Goal: Information Seeking & Learning: Find specific fact

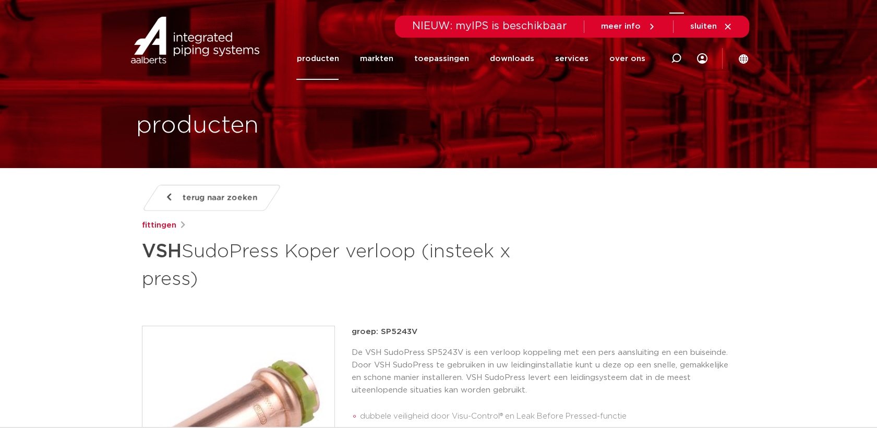
drag, startPoint x: 681, startPoint y: 57, endPoint x: 676, endPoint y: 58, distance: 5.3
click at [680, 57] on div at bounding box center [676, 58] width 42 height 43
paste input "SP5086V"
type input "SP5086V"
click button "Zoeken" at bounding box center [0, 0] width 0 height 0
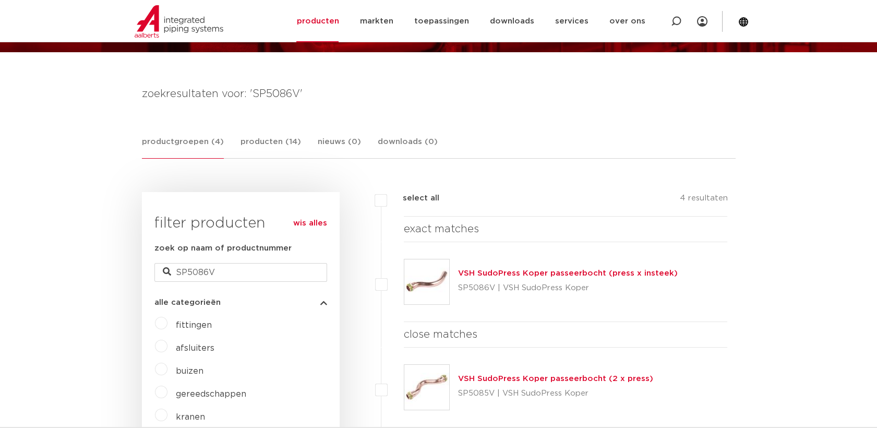
click at [433, 268] on img at bounding box center [426, 281] width 45 height 45
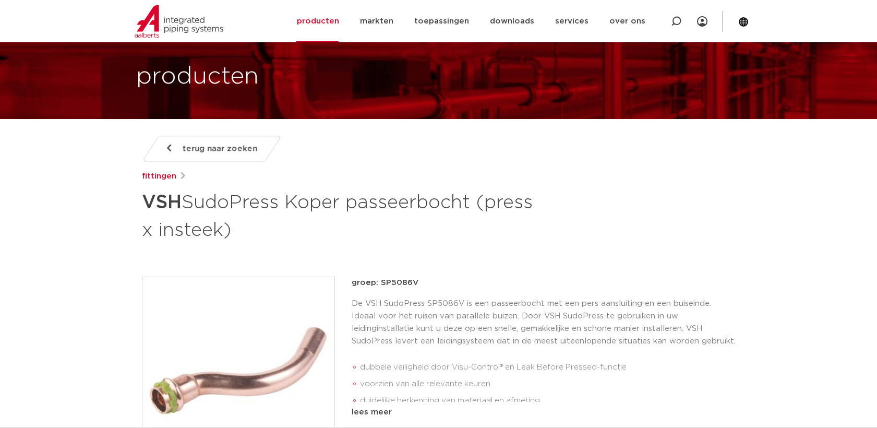
scroll to position [232, 0]
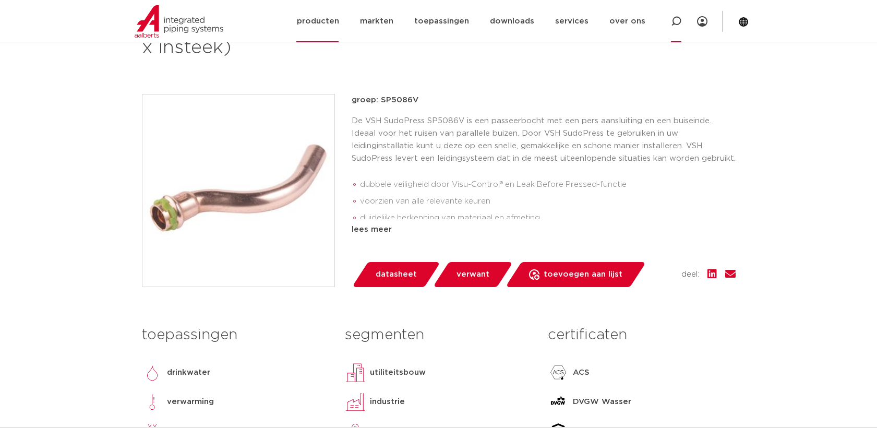
click at [675, 25] on icon at bounding box center [676, 21] width 10 height 10
paste input "SP5243V"
type input "SP5243V"
click button "Zoeken" at bounding box center [0, 0] width 0 height 0
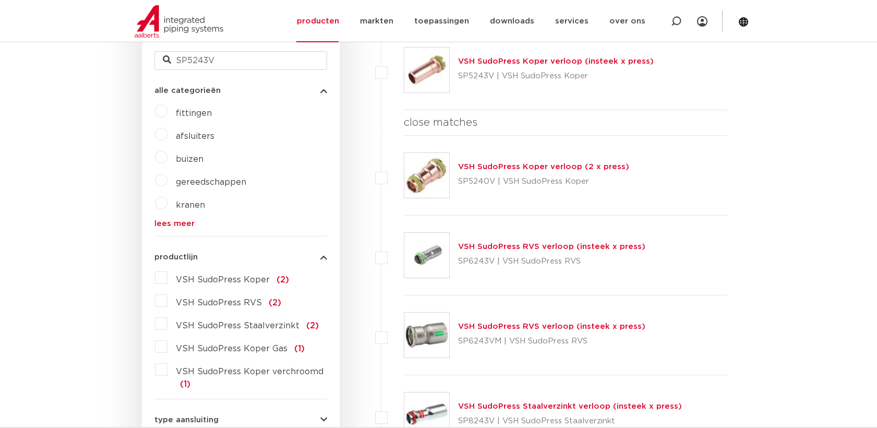
scroll to position [347, 0]
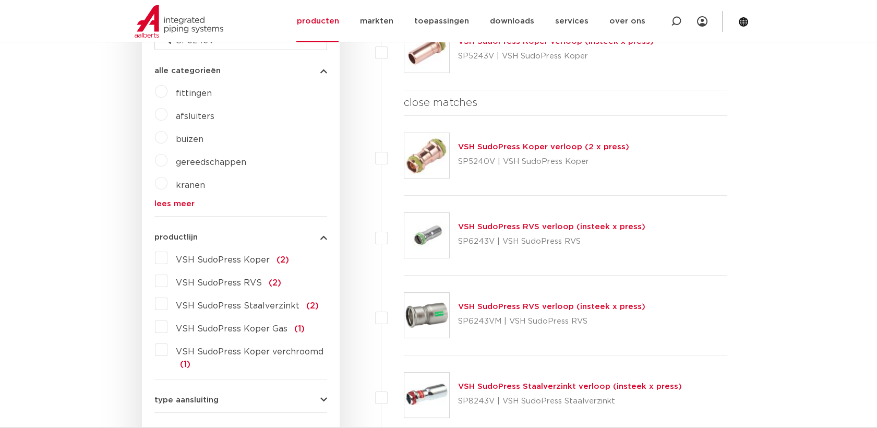
click at [424, 240] on img at bounding box center [426, 235] width 45 height 45
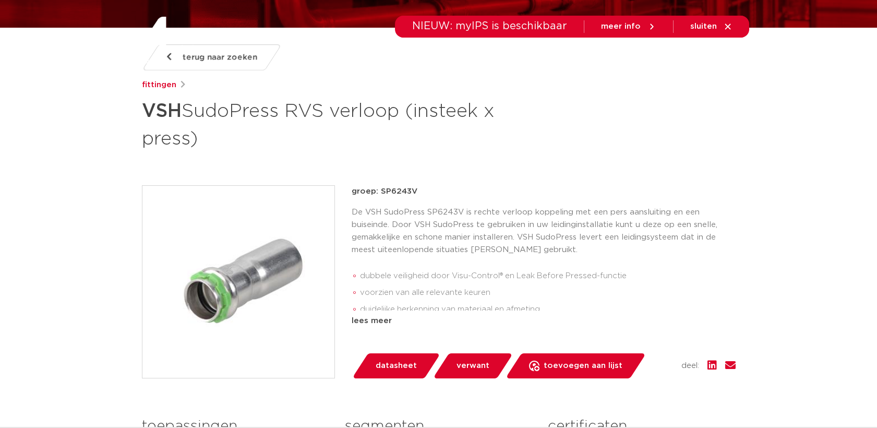
scroll to position [174, 0]
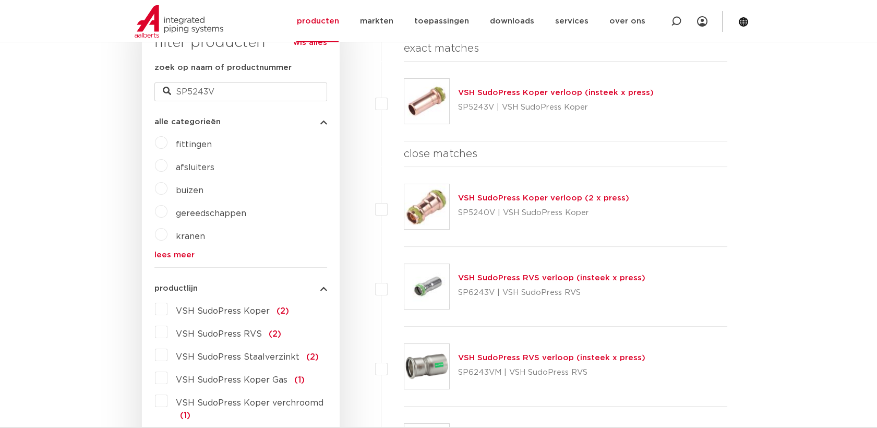
scroll to position [289, 0]
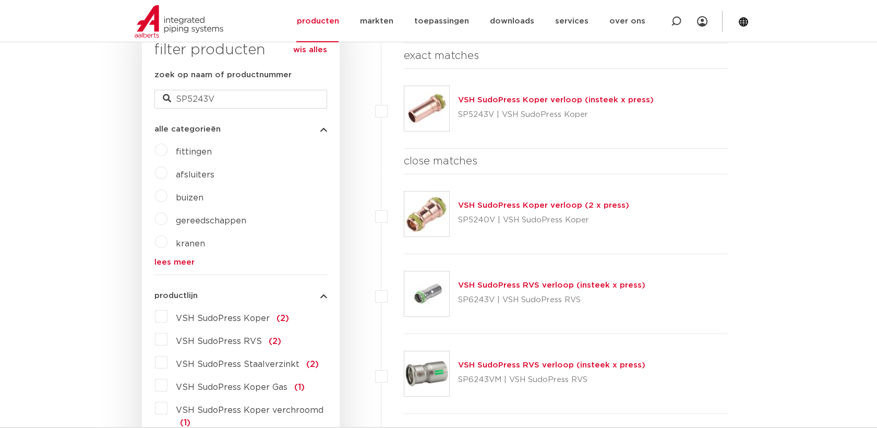
click at [445, 112] on img at bounding box center [426, 108] width 45 height 45
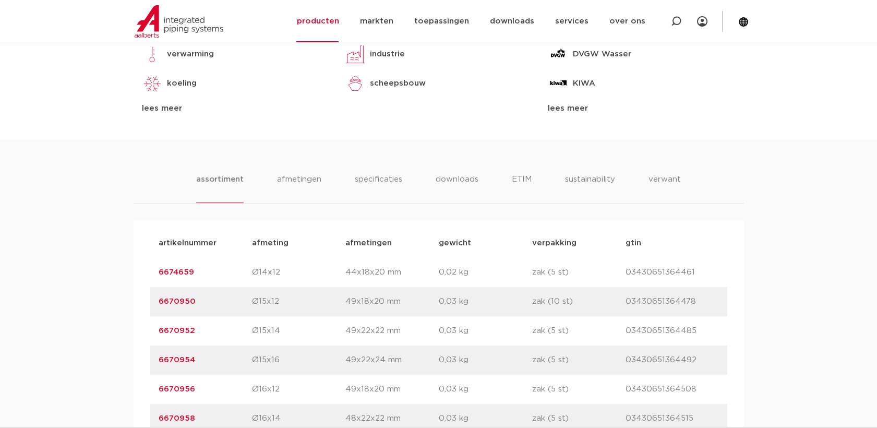
scroll to position [559, 0]
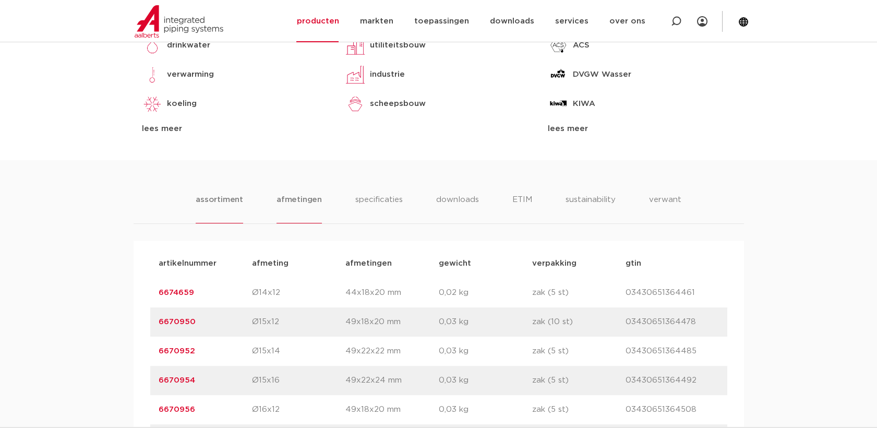
click at [303, 194] on li "afmetingen" at bounding box center [299, 209] width 45 height 30
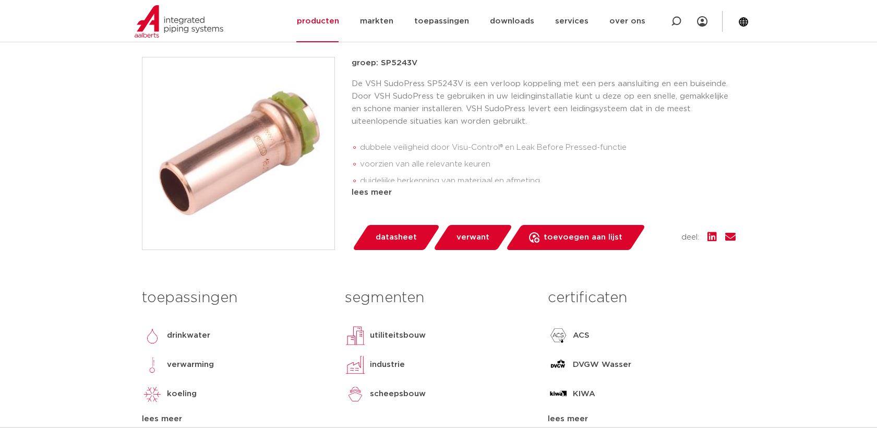
scroll to position [211, 0]
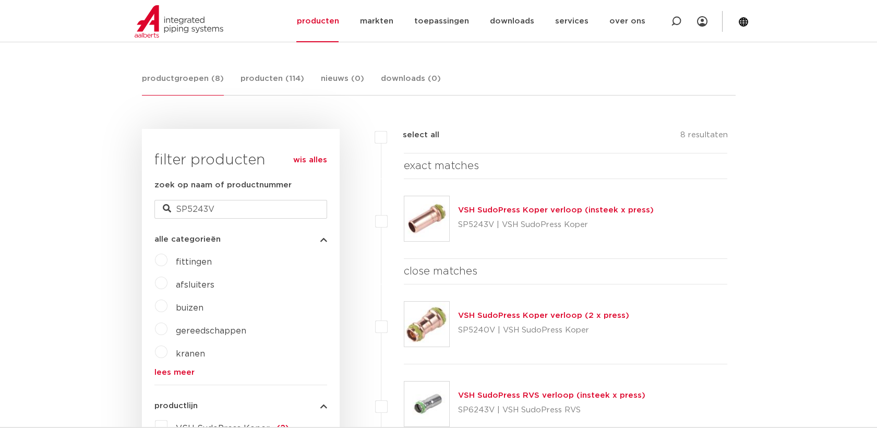
scroll to position [173, 0]
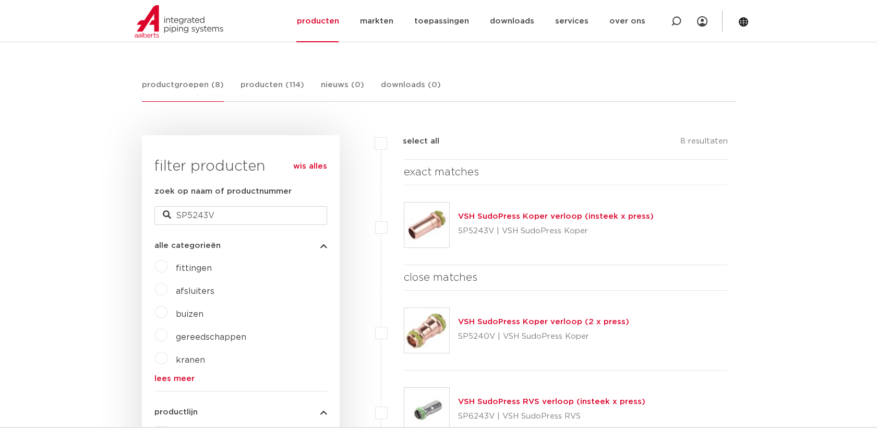
click at [304, 169] on link "wis alles" at bounding box center [310, 166] width 34 height 13
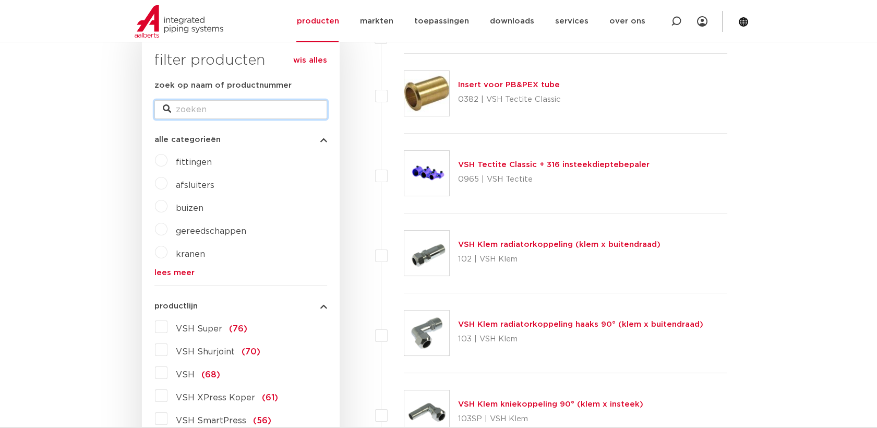
click at [218, 111] on input "zoek op naam of productnummer" at bounding box center [240, 109] width 173 height 19
paste input "SP5041V"
type input "SP5041V"
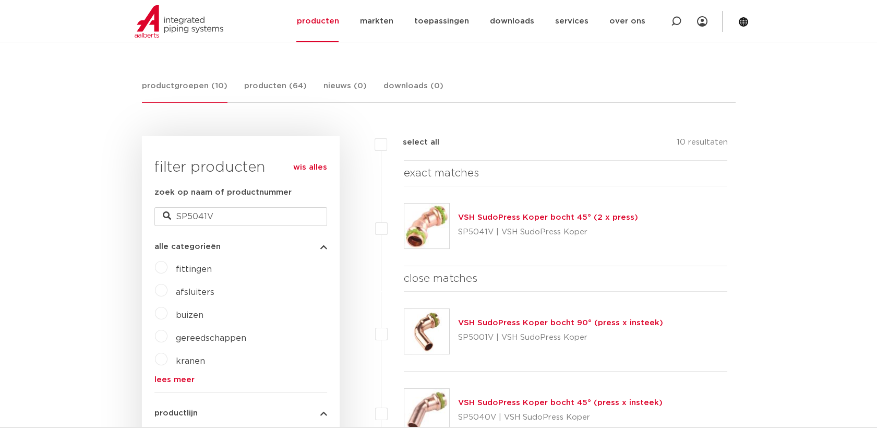
click at [436, 227] on img at bounding box center [426, 225] width 45 height 45
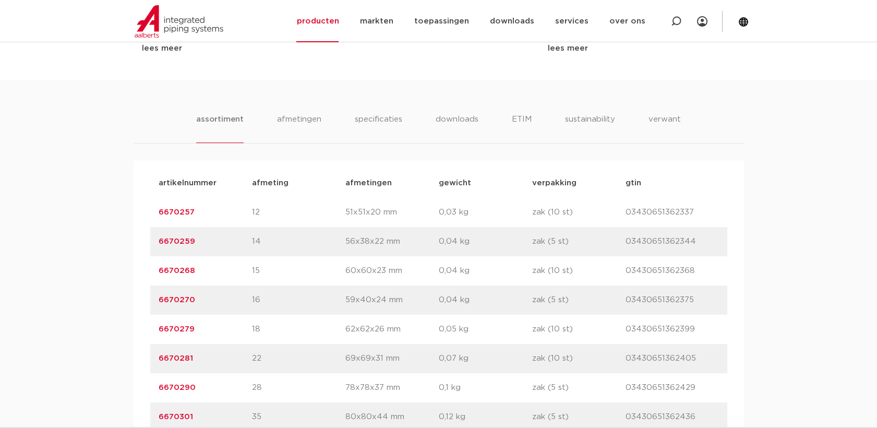
scroll to position [638, 0]
click at [314, 125] on li "afmetingen" at bounding box center [299, 130] width 45 height 30
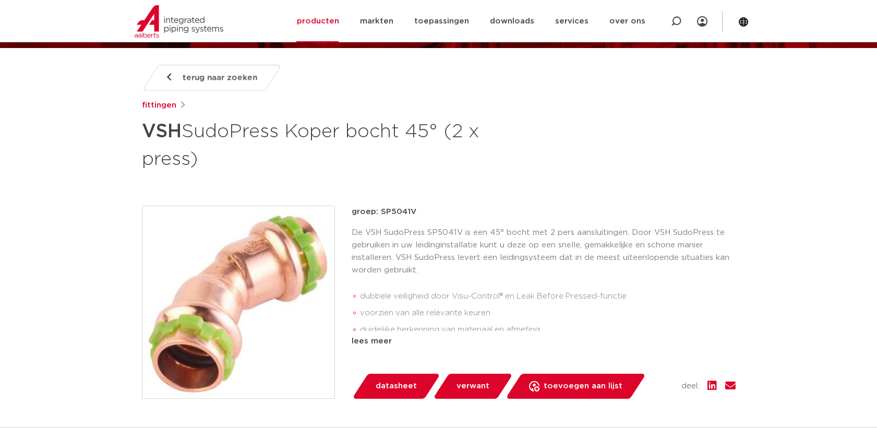
scroll to position [116, 0]
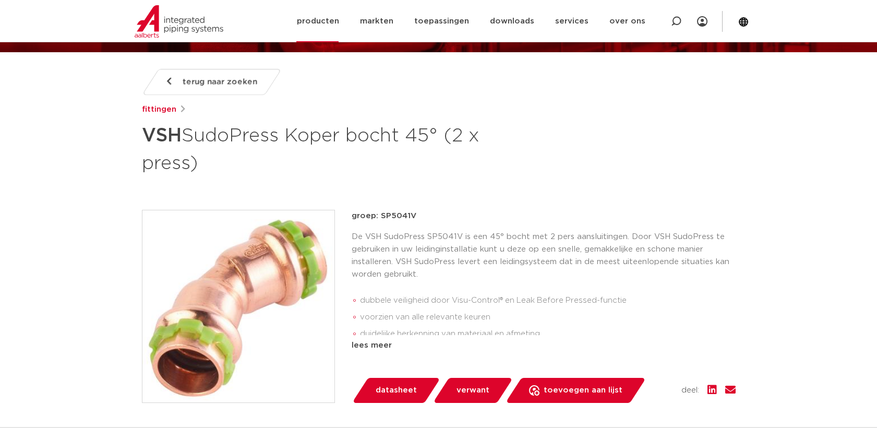
click at [679, 21] on icon at bounding box center [676, 21] width 10 height 10
paste input "SP5270V"
type input "SP5270V"
click button "Zoeken" at bounding box center [0, 0] width 0 height 0
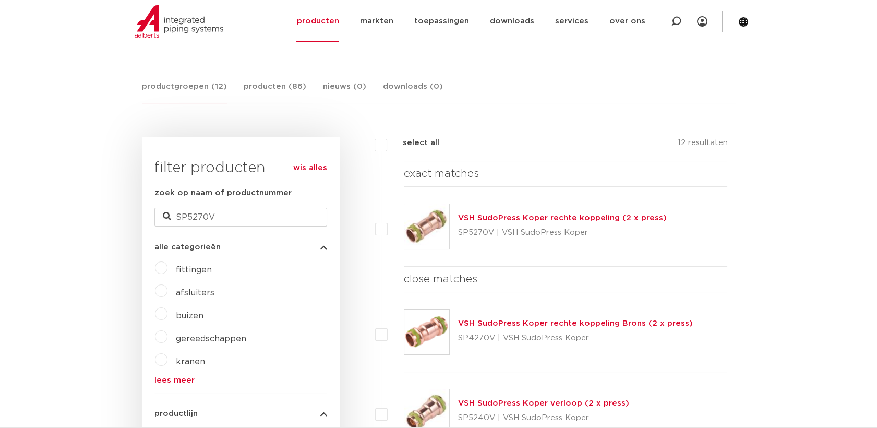
click at [421, 226] on img at bounding box center [426, 226] width 45 height 45
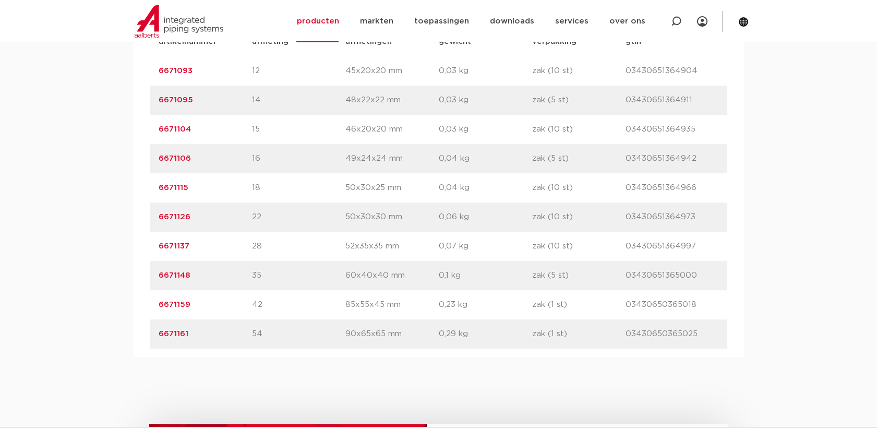
scroll to position [580, 0]
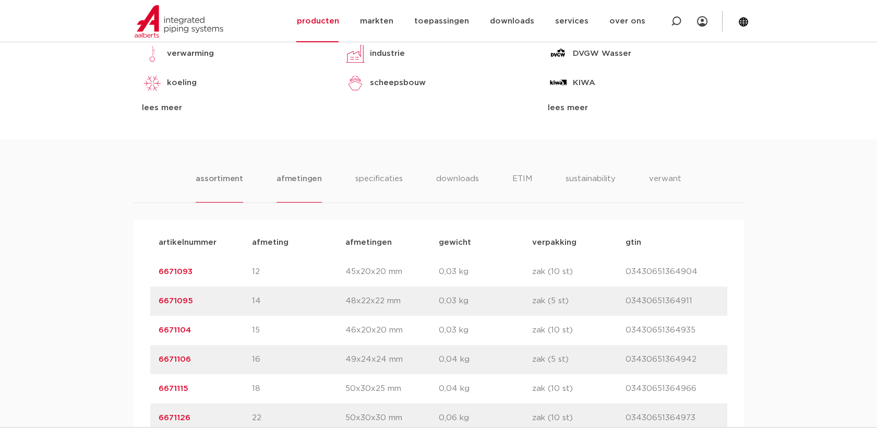
click at [313, 184] on li "afmetingen" at bounding box center [299, 188] width 45 height 30
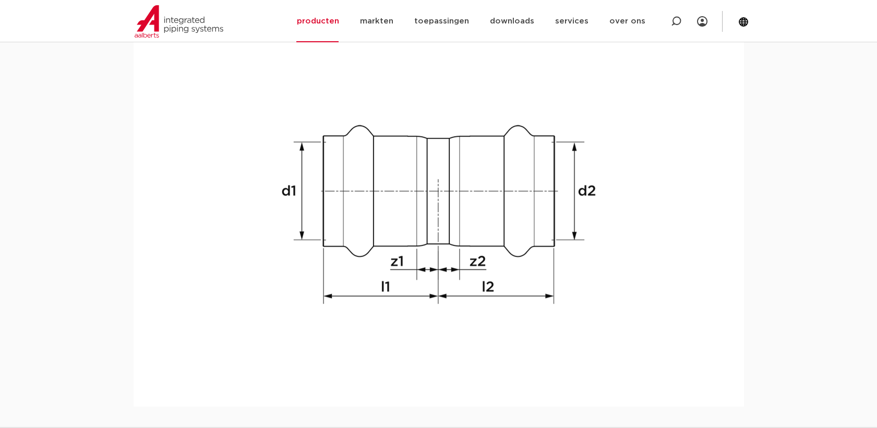
scroll to position [1217, 0]
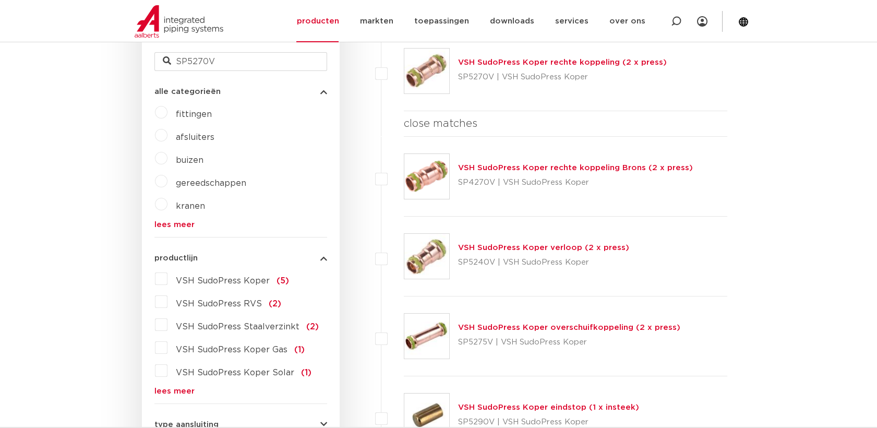
scroll to position [345, 0]
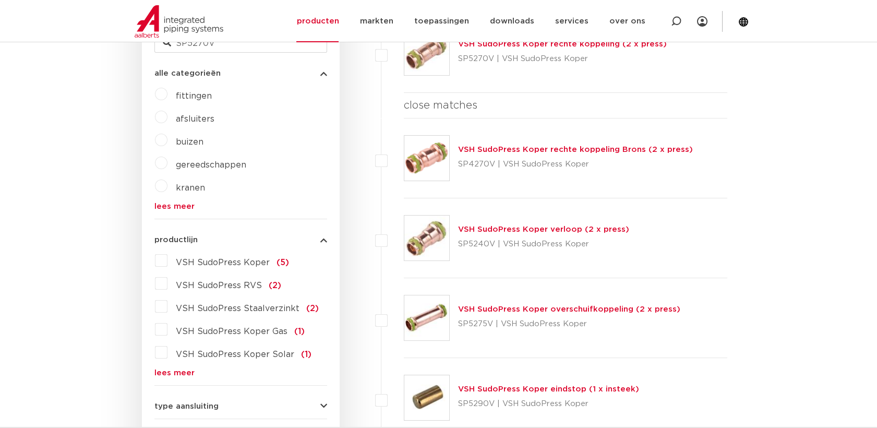
click at [421, 327] on img at bounding box center [426, 317] width 45 height 45
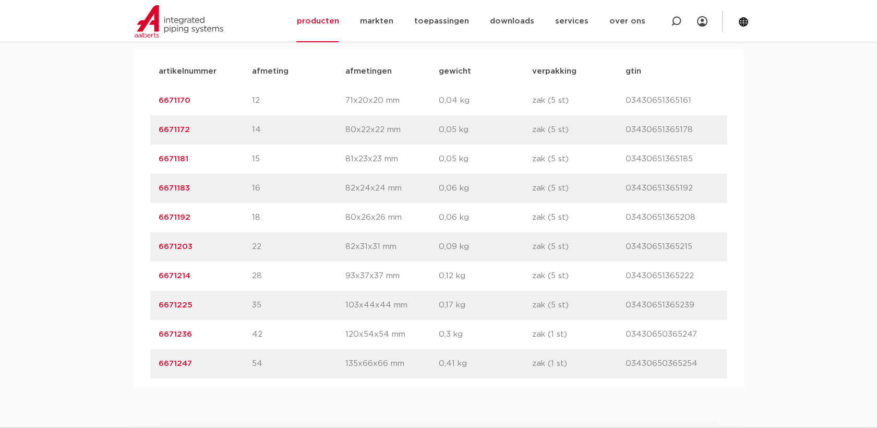
scroll to position [642, 0]
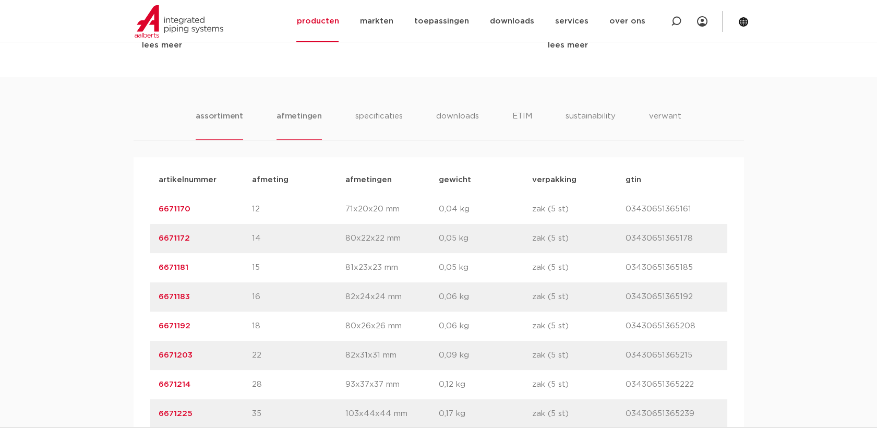
click at [292, 112] on li "afmetingen" at bounding box center [299, 125] width 45 height 30
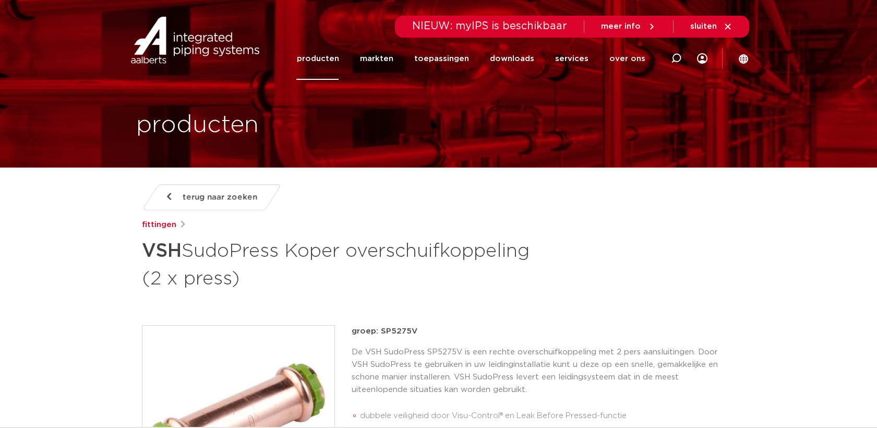
scroll to position [0, 0]
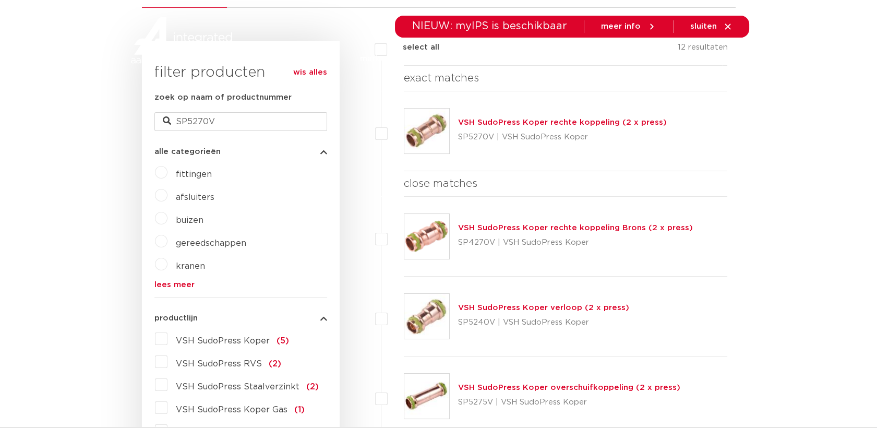
scroll to position [171, 0]
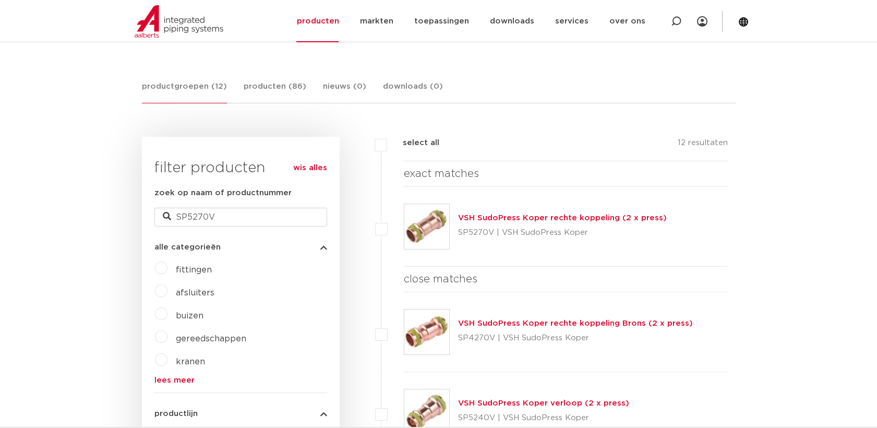
click at [295, 169] on link "wis alles" at bounding box center [310, 168] width 34 height 13
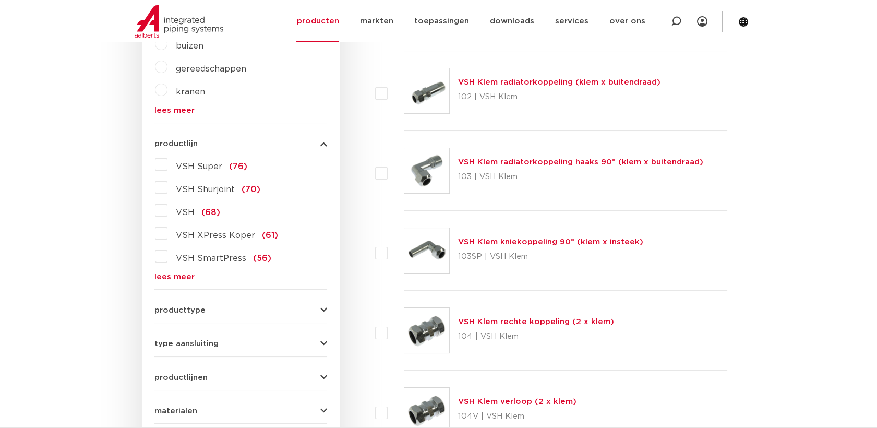
scroll to position [345, 0]
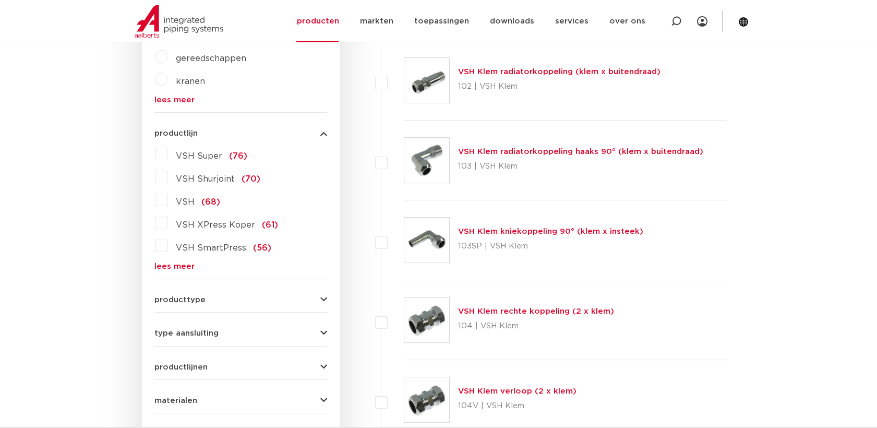
click at [171, 263] on link "lees meer" at bounding box center [240, 266] width 173 height 8
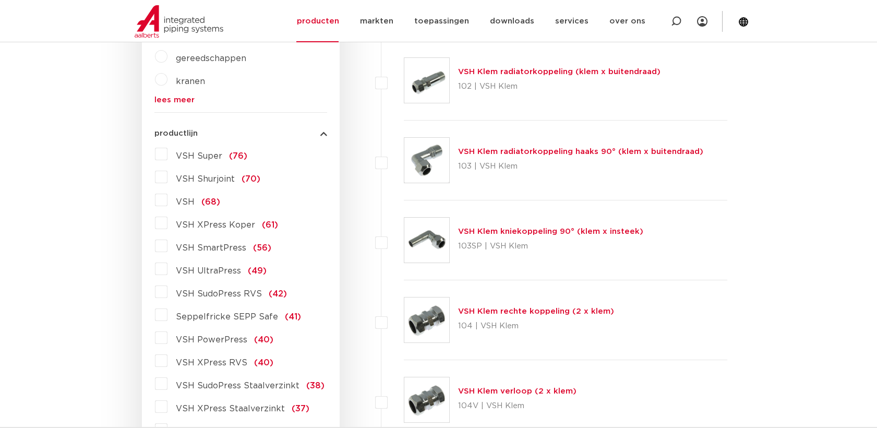
click at [167, 288] on label "VSH SudoPress RVS (42)" at bounding box center [226, 291] width 119 height 17
click at [0, 0] on input "VSH SudoPress RVS (42)" at bounding box center [0, 0] width 0 height 0
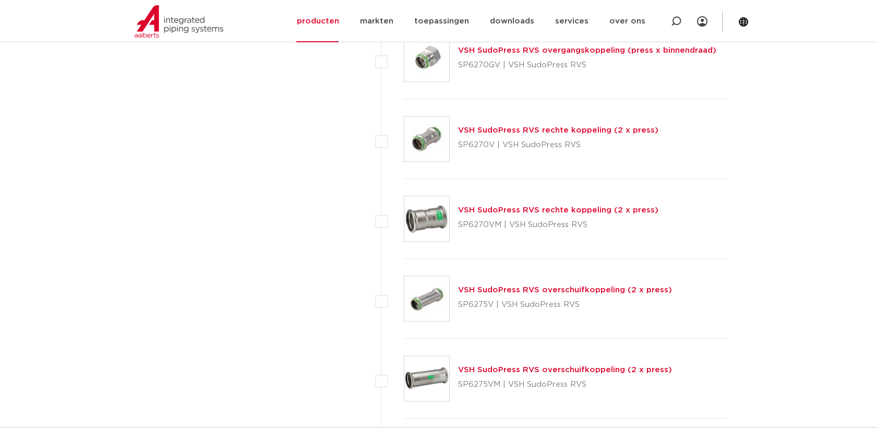
scroll to position [1968, 0]
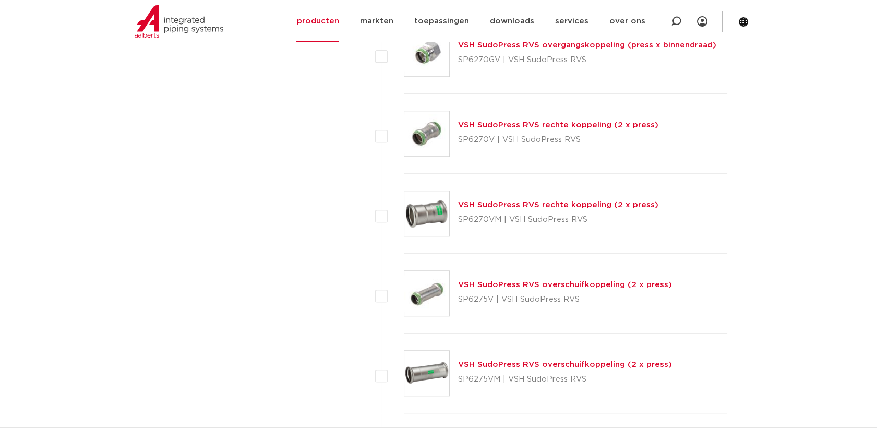
click at [595, 281] on link "VSH SudoPress RVS overschuifkoppeling (2 x press)" at bounding box center [565, 285] width 214 height 8
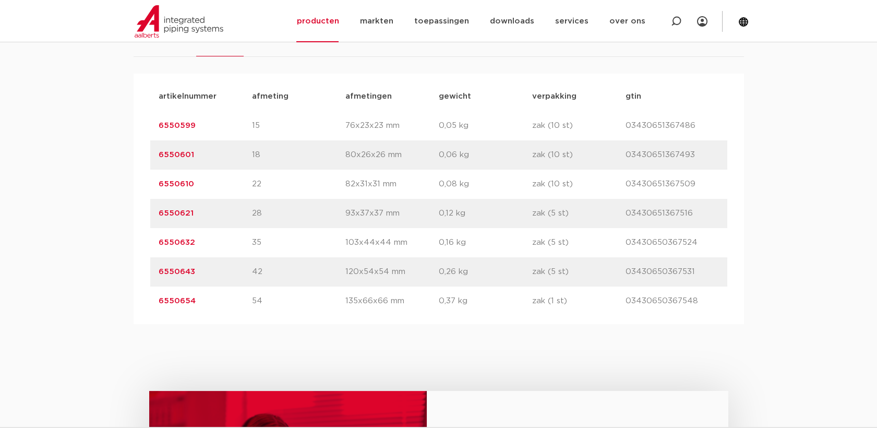
scroll to position [695, 0]
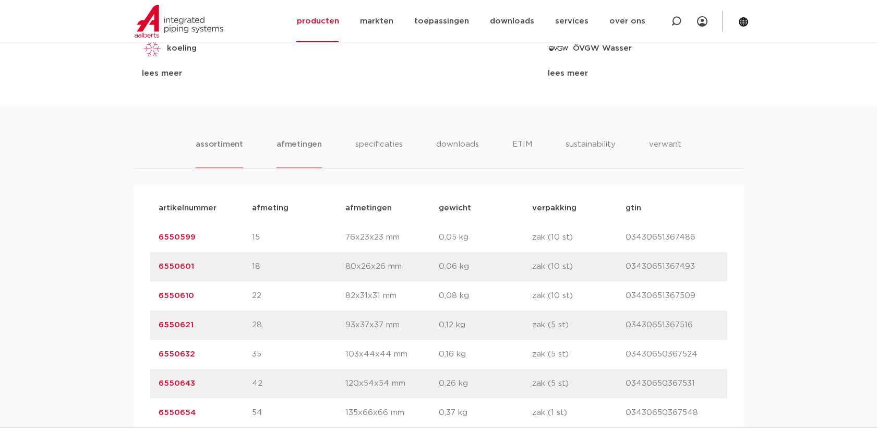
drag, startPoint x: 276, startPoint y: 141, endPoint x: 292, endPoint y: 142, distance: 16.2
click at [277, 141] on li "afmetingen" at bounding box center [299, 153] width 45 height 30
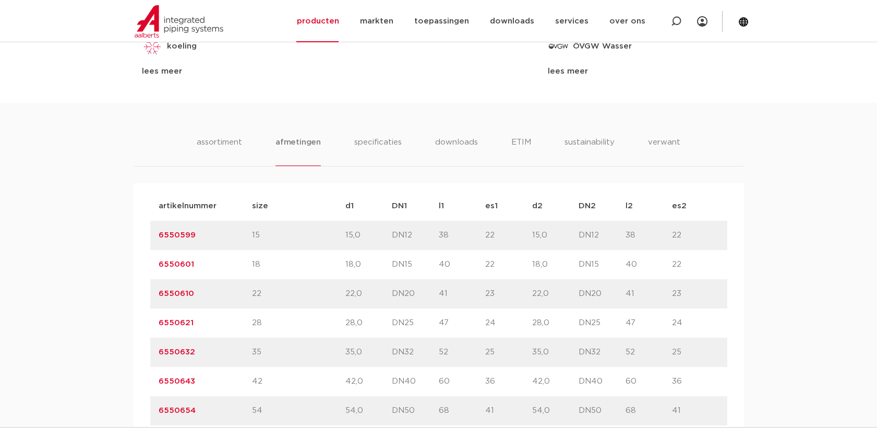
scroll to position [580, 0]
click at [237, 156] on li "assortiment" at bounding box center [219, 153] width 47 height 30
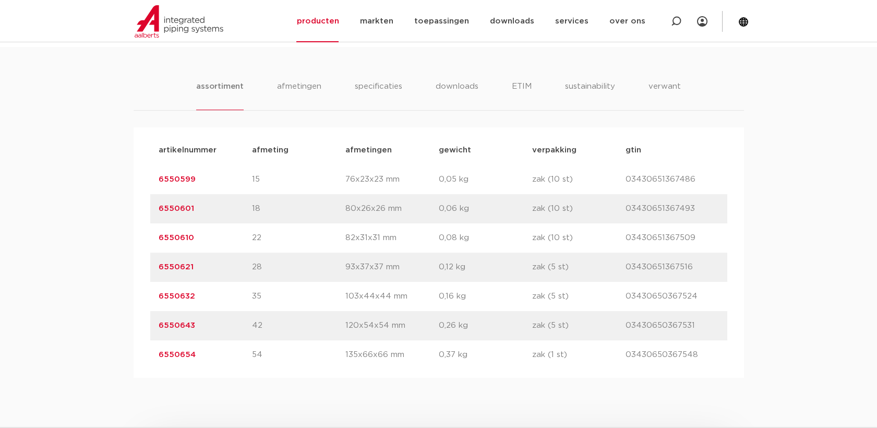
scroll to position [578, 0]
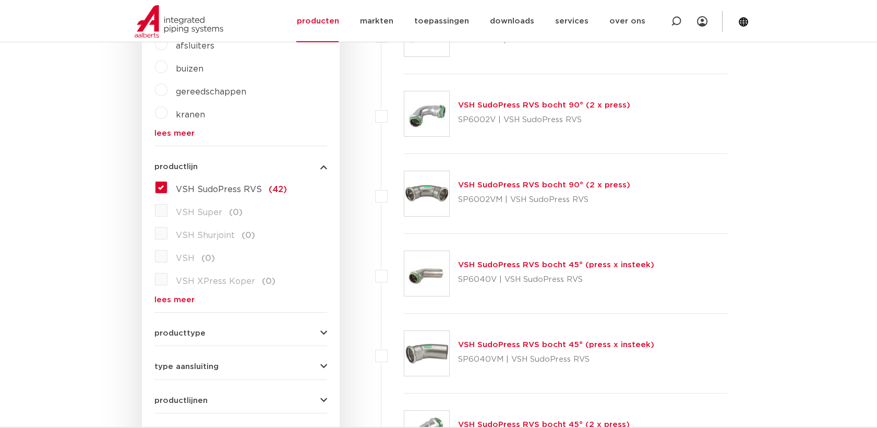
scroll to position [171, 0]
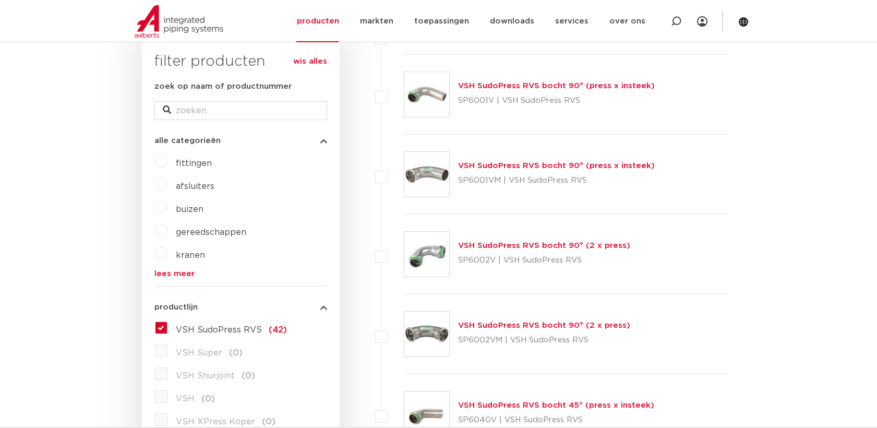
click at [319, 60] on link "wis alles" at bounding box center [310, 61] width 34 height 13
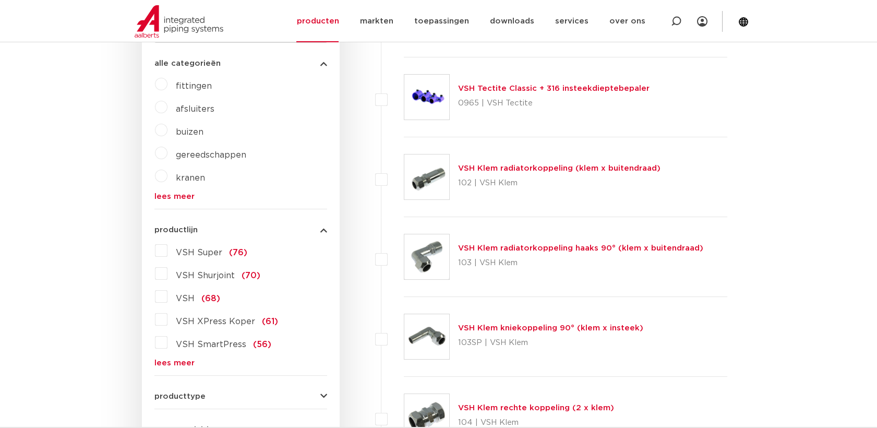
click at [163, 365] on link "lees meer" at bounding box center [240, 363] width 173 height 8
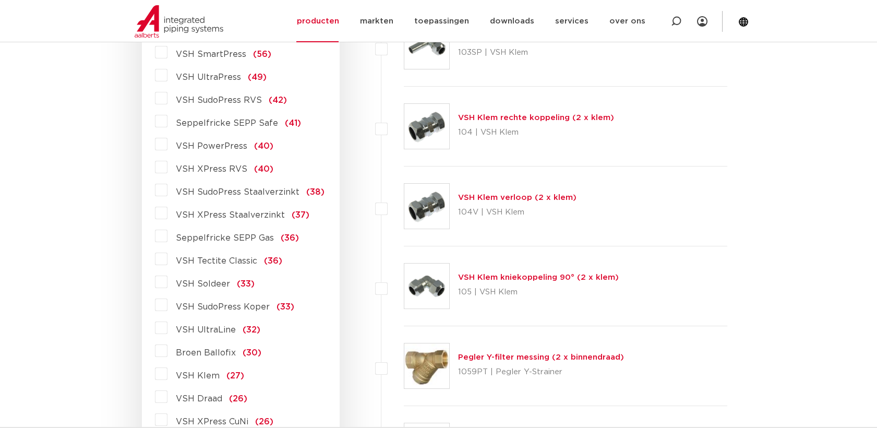
scroll to position [422, 0]
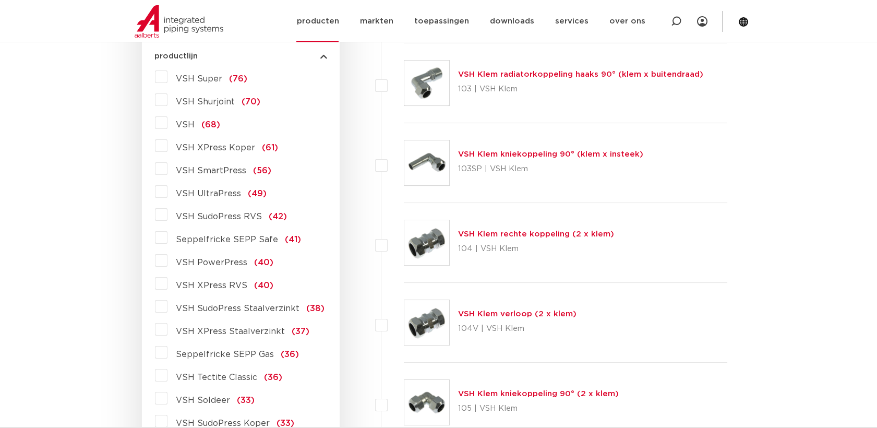
click at [324, 26] on link "producten" at bounding box center [317, 21] width 42 height 42
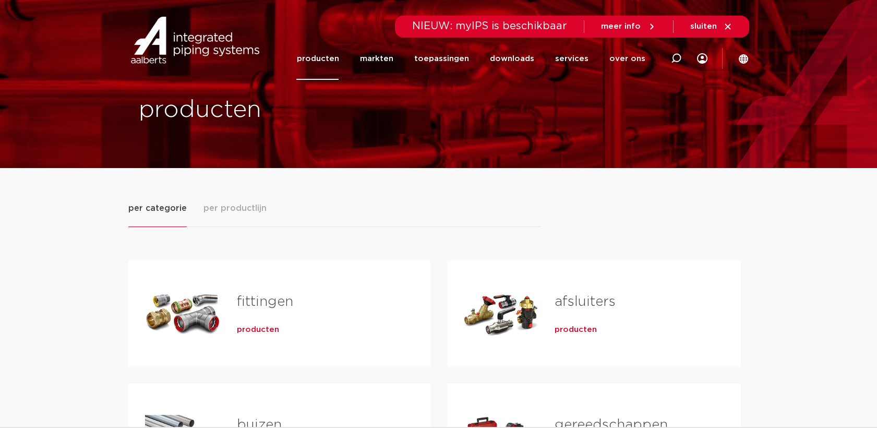
click at [245, 312] on h2 "fittingen" at bounding box center [317, 304] width 160 height 24
click at [249, 328] on span "producten" at bounding box center [258, 330] width 42 height 10
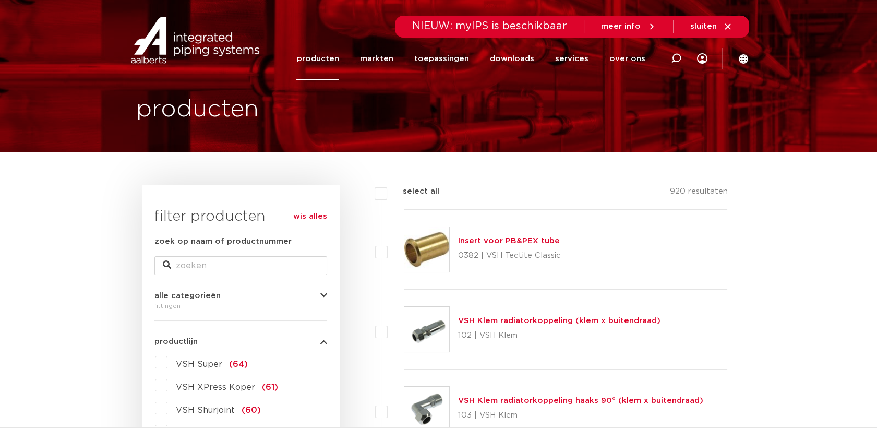
scroll to position [132, 0]
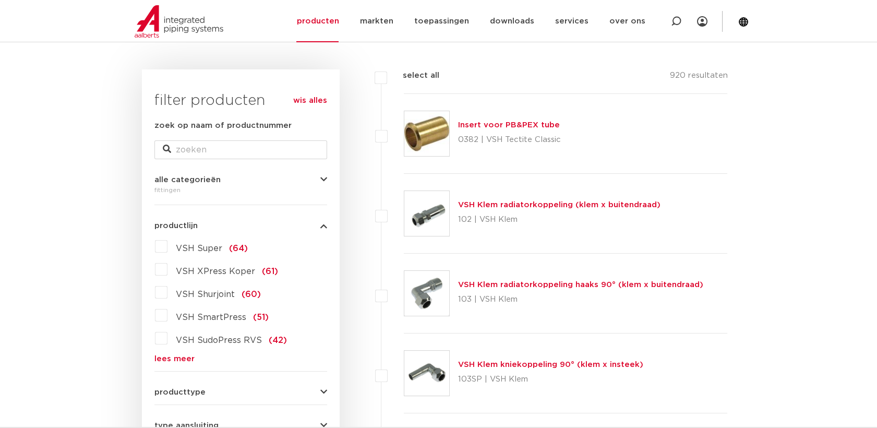
click at [174, 355] on link "lees meer" at bounding box center [240, 359] width 173 height 8
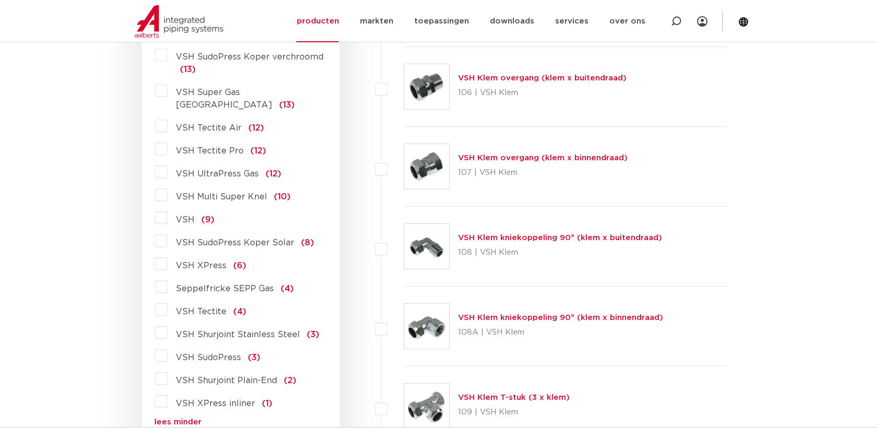
scroll to position [943, 0]
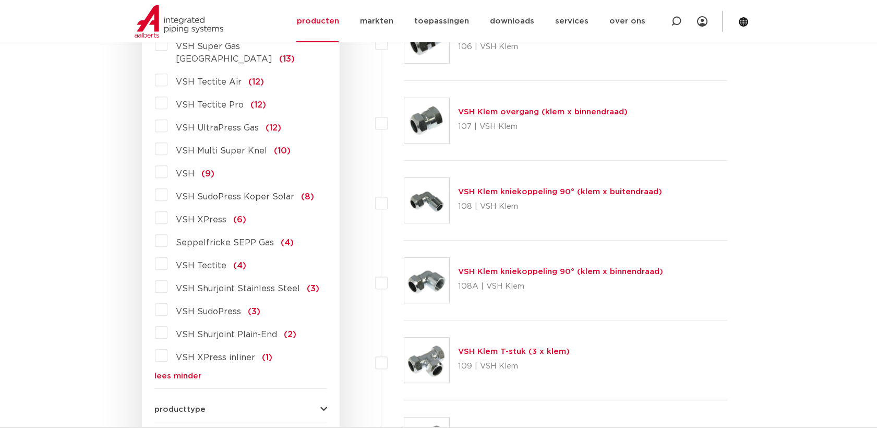
click at [167, 301] on label "VSH SudoPress (3)" at bounding box center [213, 309] width 93 height 17
click at [0, 0] on input "VSH SudoPress (3)" at bounding box center [0, 0] width 0 height 0
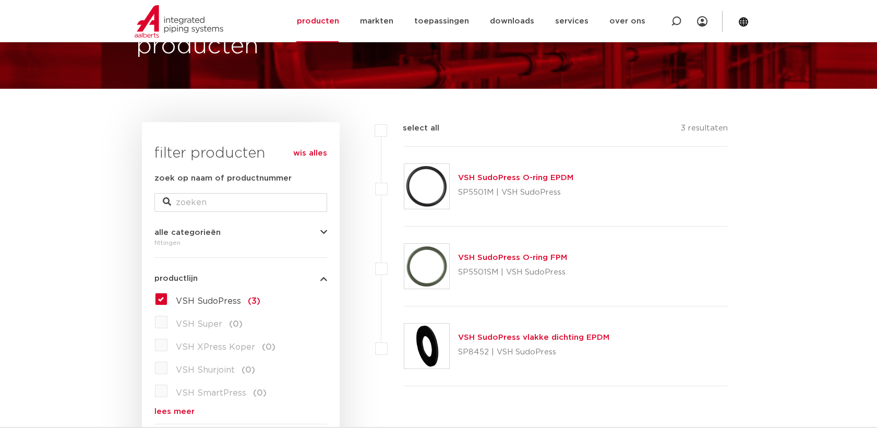
scroll to position [59, 0]
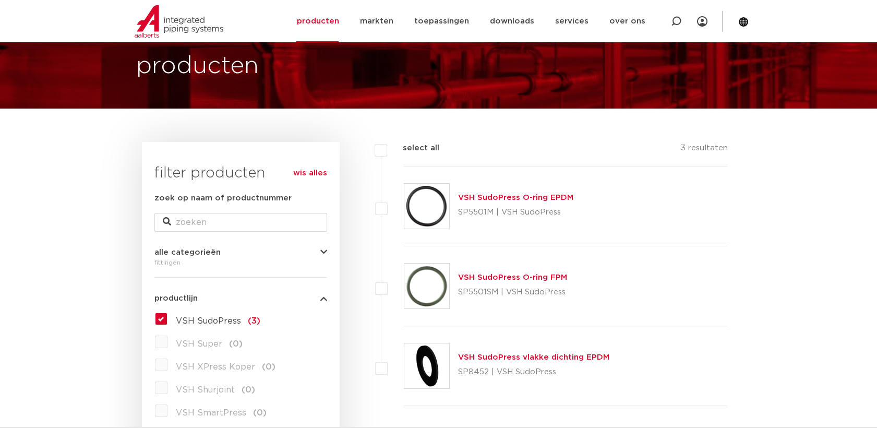
click at [321, 176] on link "wis alles" at bounding box center [310, 173] width 34 height 13
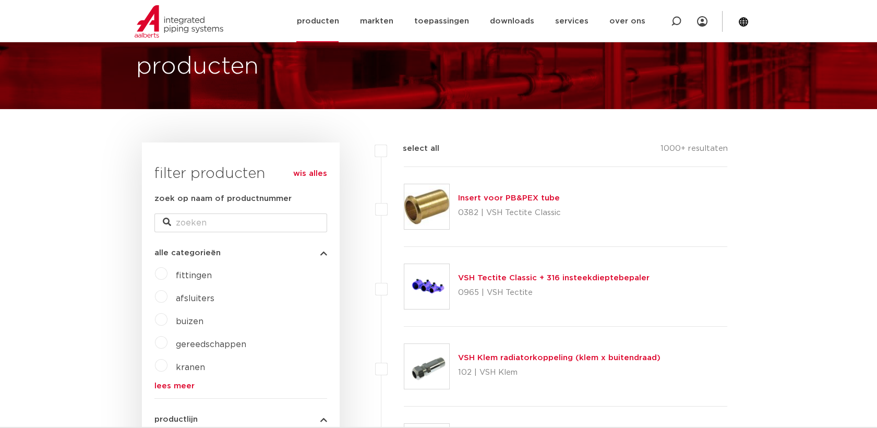
click at [339, 25] on link "producten" at bounding box center [317, 21] width 42 height 42
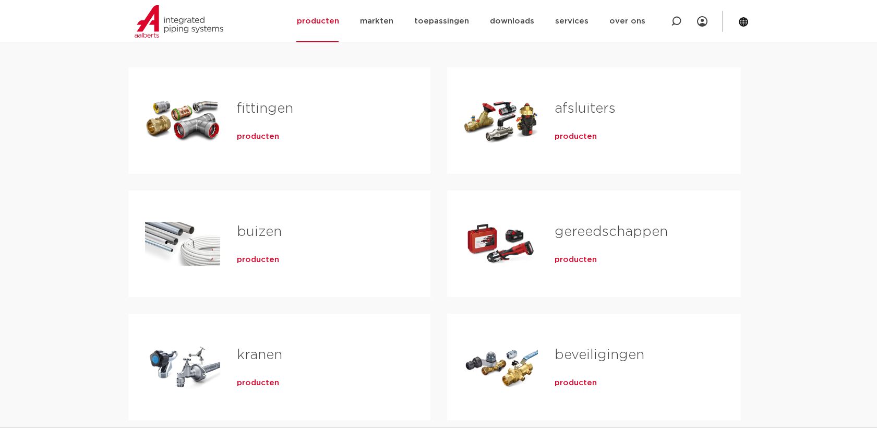
scroll to position [58, 0]
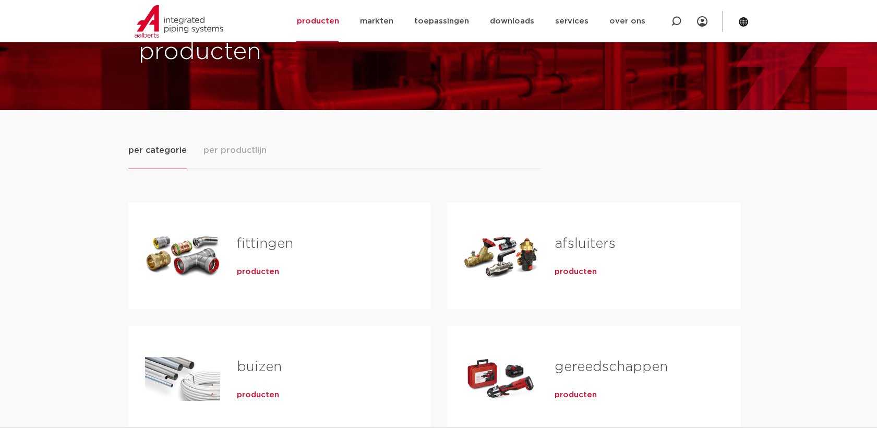
click at [208, 144] on span "per productlijn" at bounding box center [234, 150] width 63 height 13
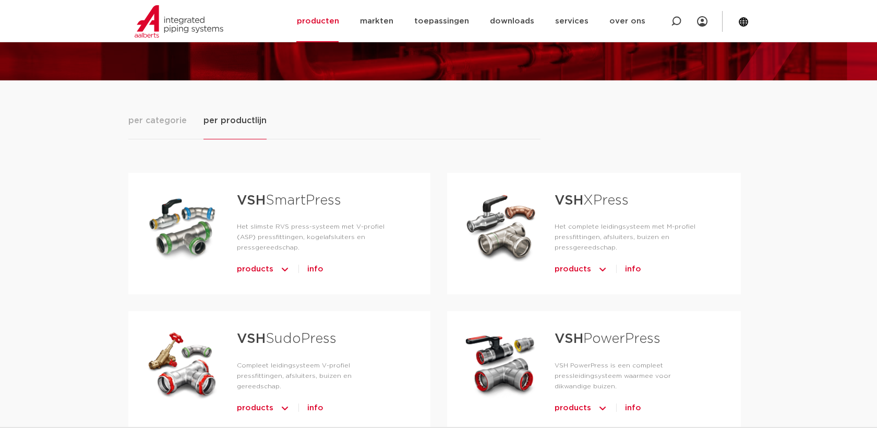
scroll to position [116, 0]
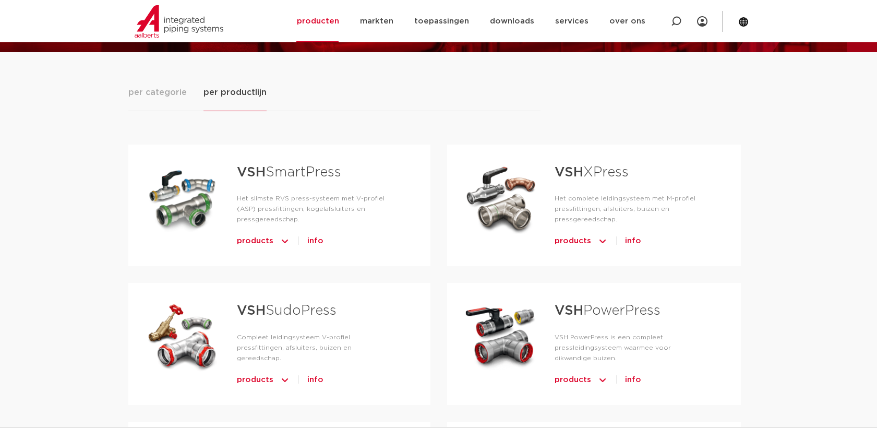
click at [290, 305] on link "VSH SudoPress" at bounding box center [287, 311] width 100 height 14
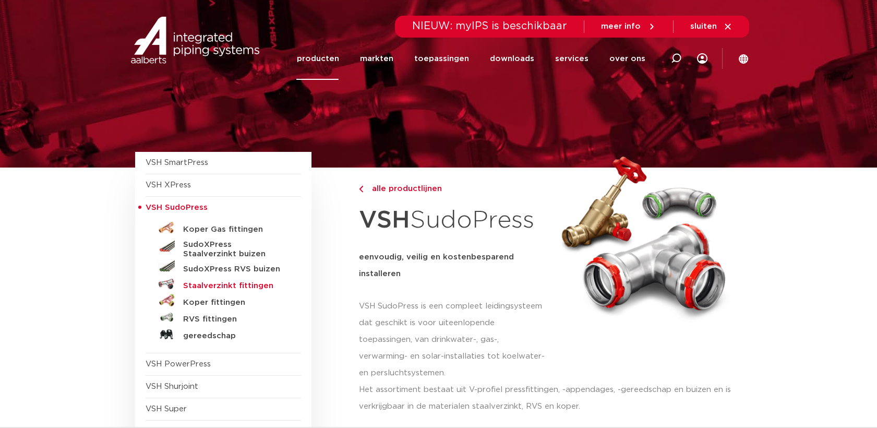
click at [246, 286] on h5 "Staalverzinkt fittingen" at bounding box center [234, 285] width 103 height 9
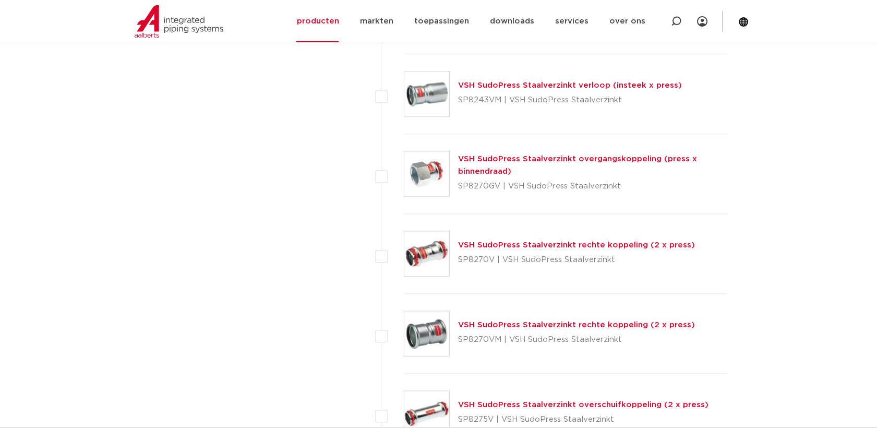
scroll to position [2145, 0]
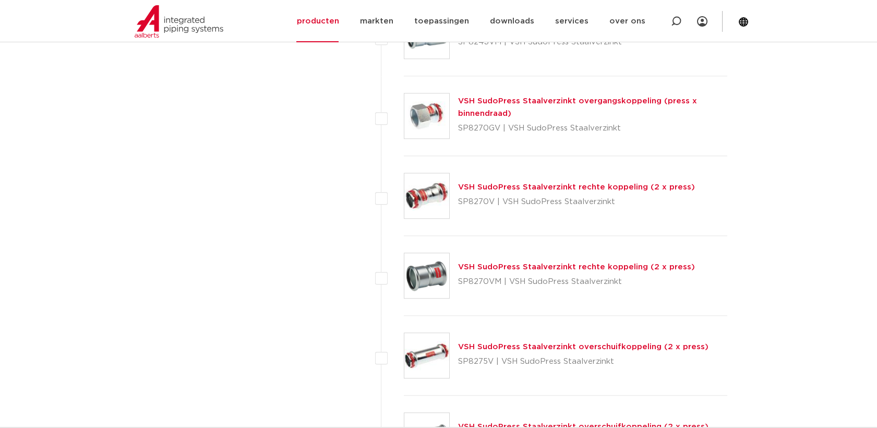
click at [526, 345] on link "VSH SudoPress Staalverzinkt overschuifkoppeling (2 x press)" at bounding box center [583, 347] width 250 height 8
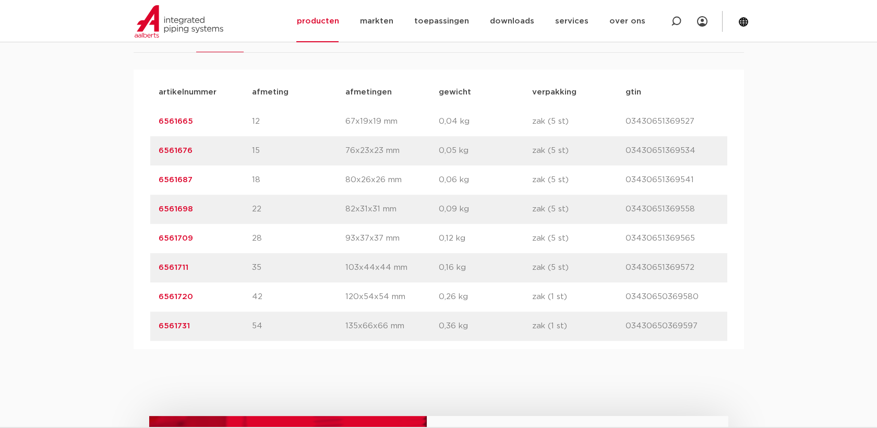
scroll to position [580, 0]
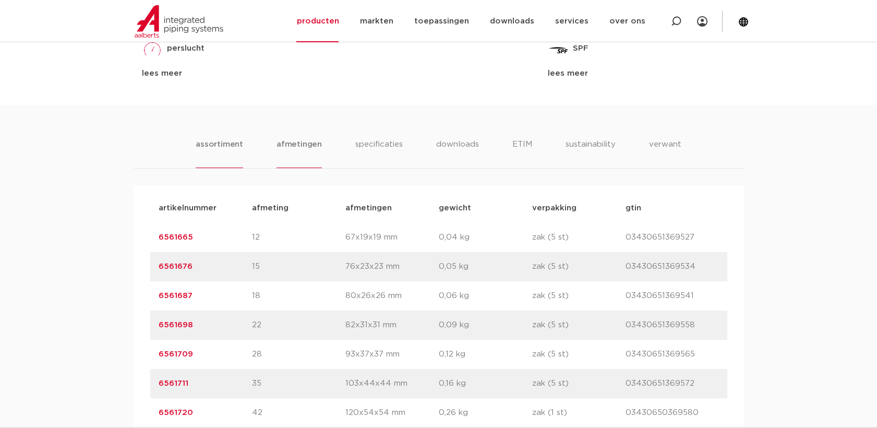
click at [293, 140] on li "afmetingen" at bounding box center [299, 153] width 45 height 30
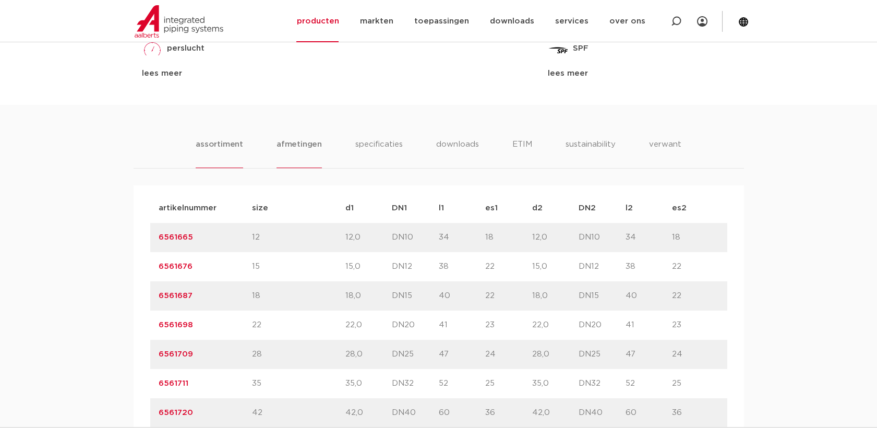
click at [235, 153] on li "assortiment" at bounding box center [219, 153] width 47 height 30
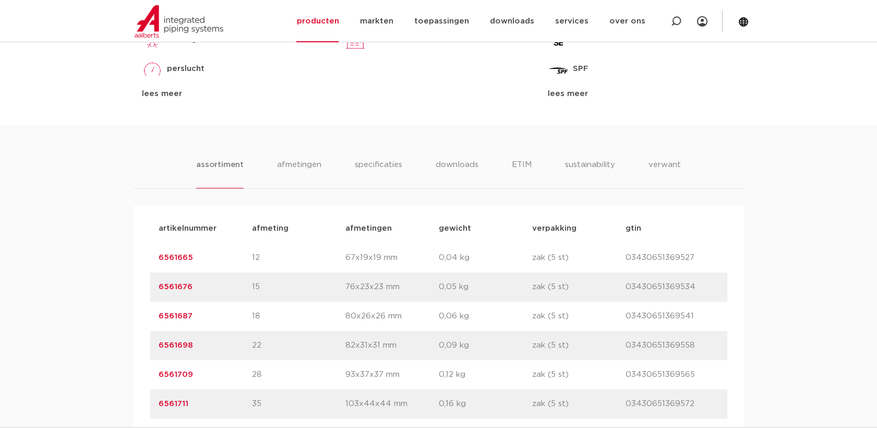
scroll to position [638, 0]
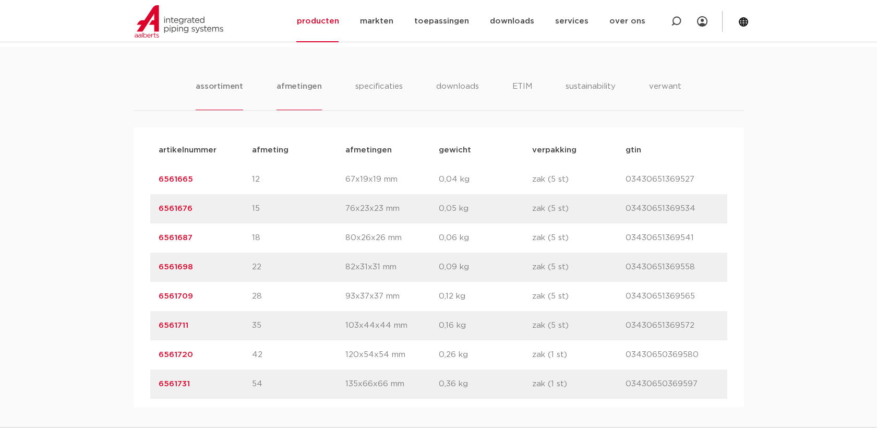
click at [296, 86] on li "afmetingen" at bounding box center [299, 95] width 45 height 30
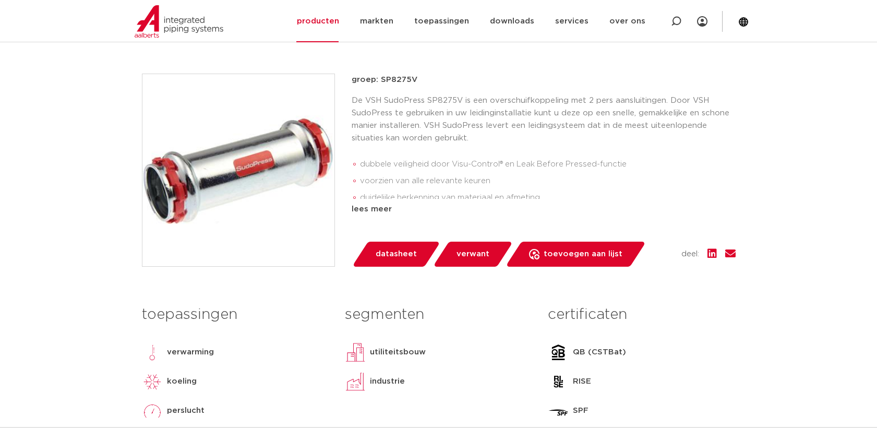
scroll to position [116, 0]
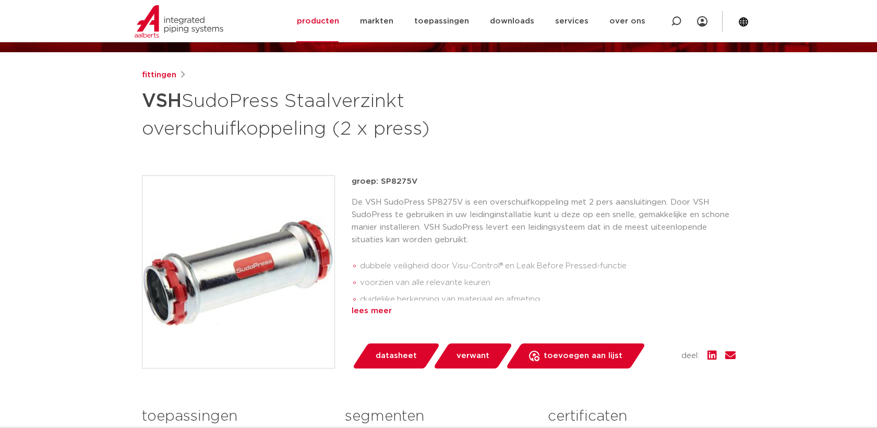
click at [384, 315] on div "lees meer" at bounding box center [544, 311] width 384 height 13
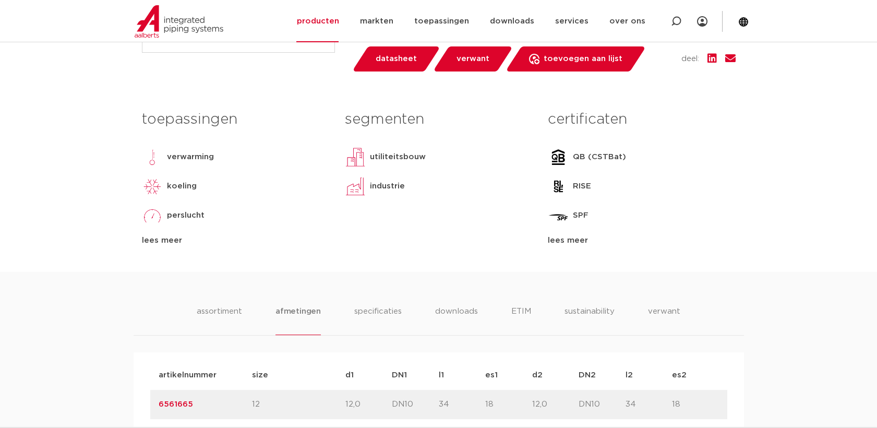
scroll to position [522, 0]
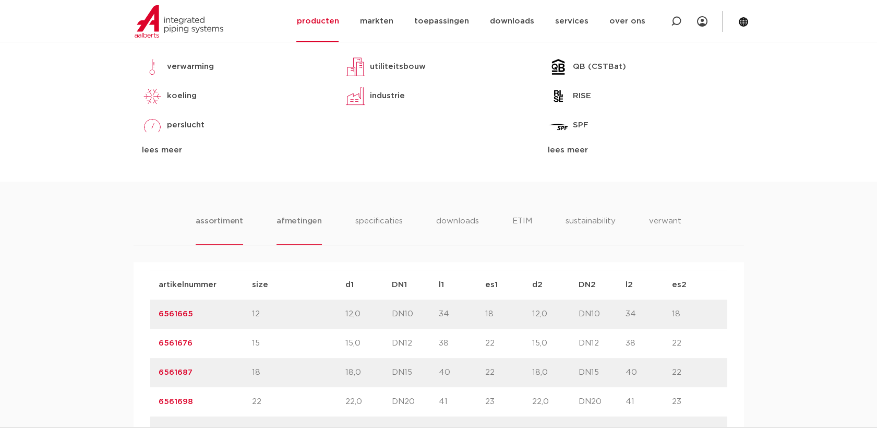
click at [233, 224] on li "assortiment" at bounding box center [219, 230] width 47 height 30
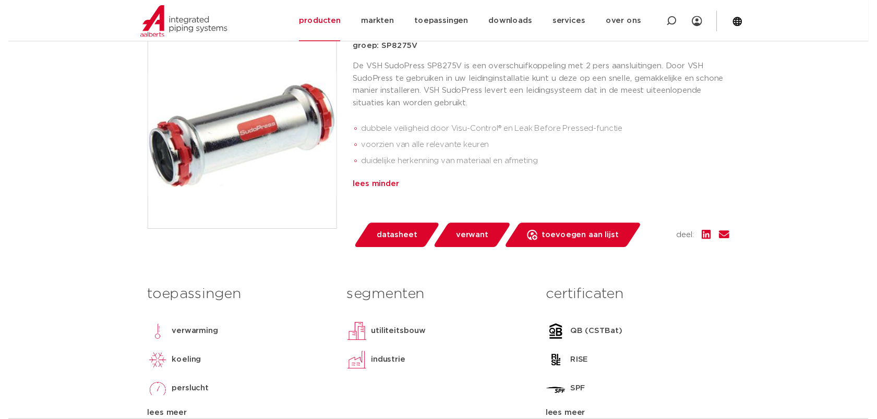
scroll to position [174, 0]
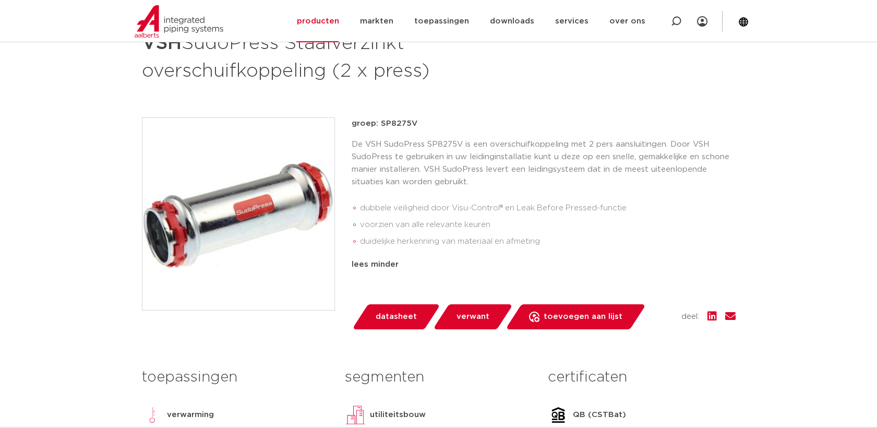
click at [389, 312] on span "datasheet" at bounding box center [396, 316] width 41 height 17
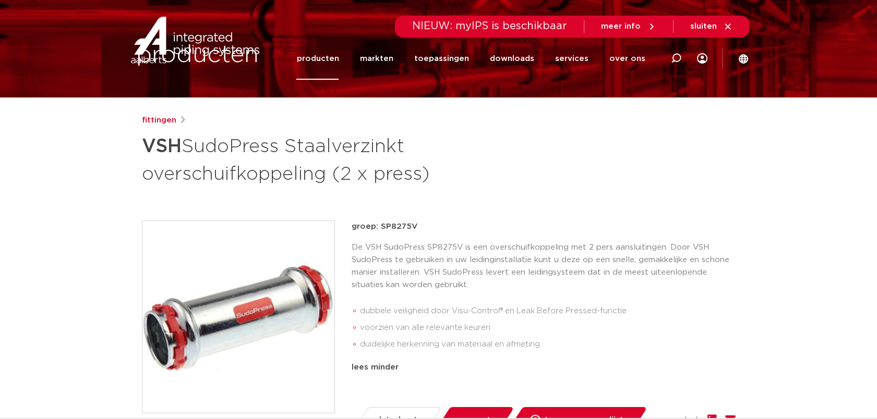
scroll to position [0, 0]
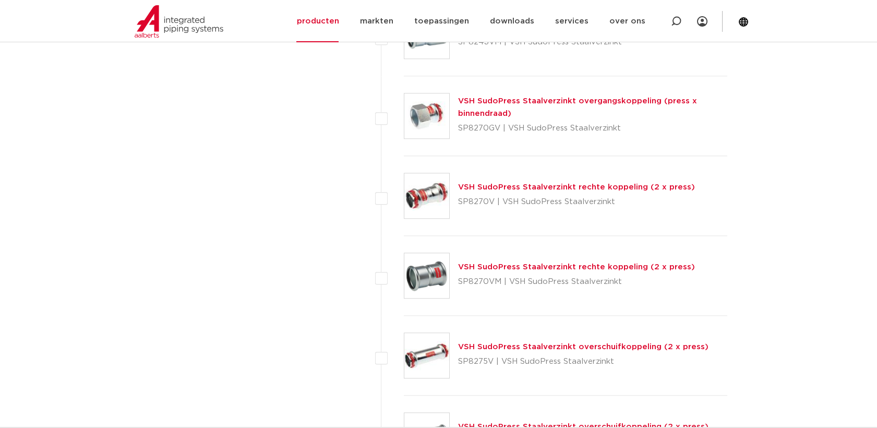
scroll to position [1797, 0]
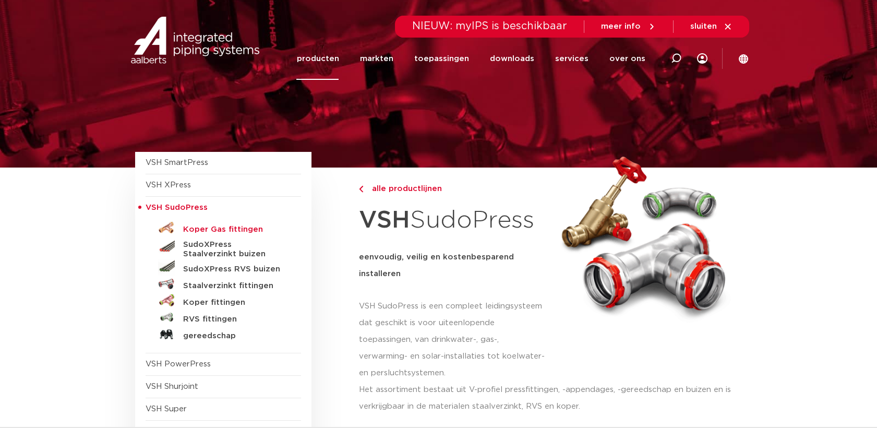
click at [216, 227] on h5 "Koper Gas fittingen" at bounding box center [234, 229] width 103 height 9
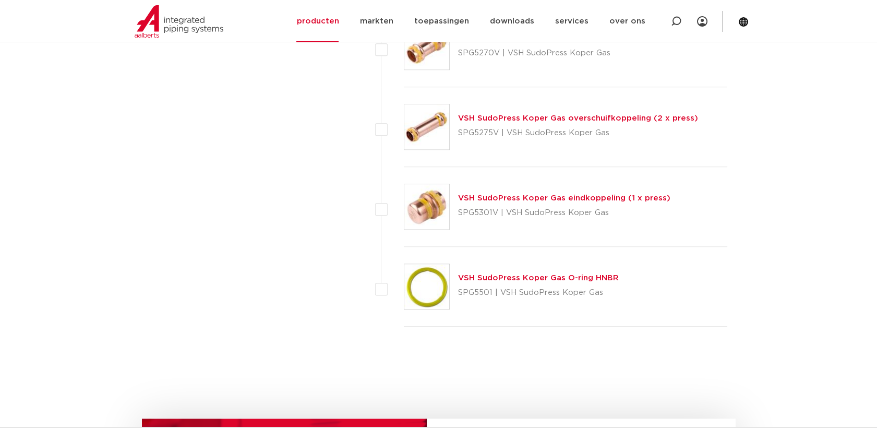
scroll to position [1624, 0]
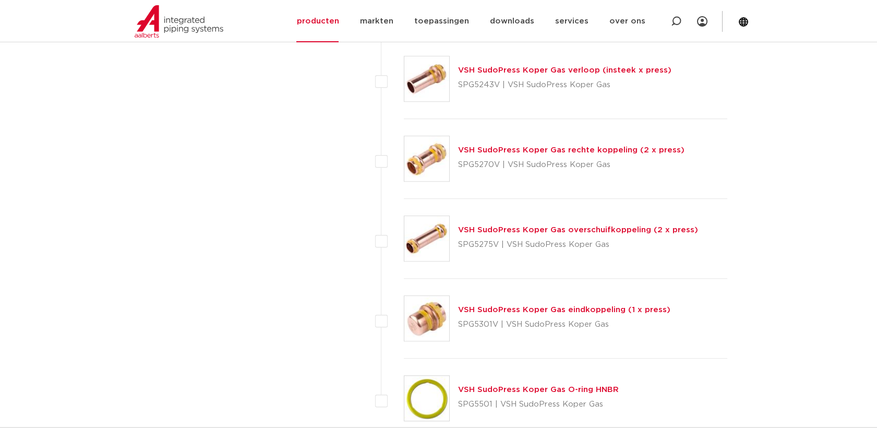
click at [434, 232] on img at bounding box center [426, 238] width 45 height 45
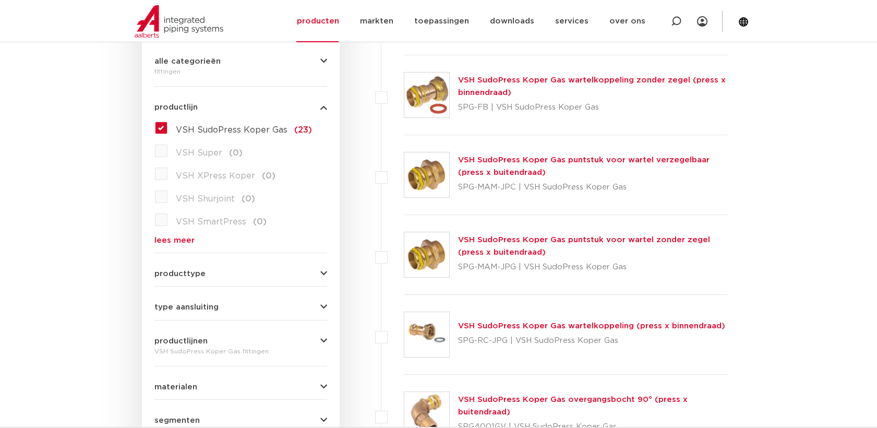
scroll to position [232, 0]
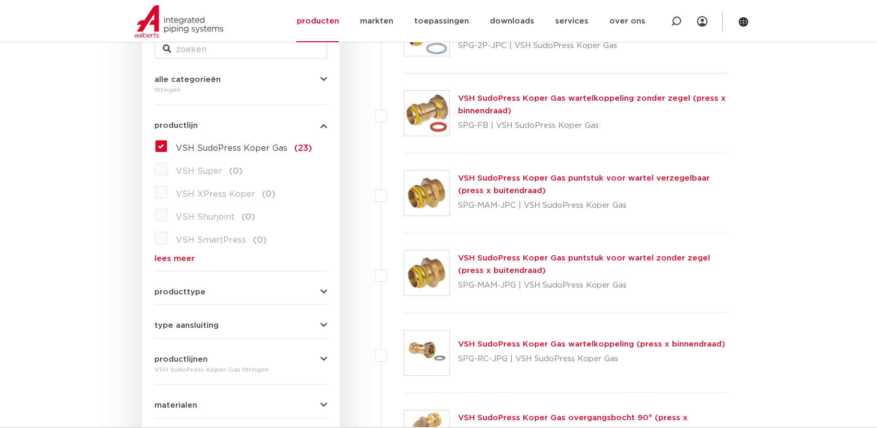
drag, startPoint x: 163, startPoint y: 142, endPoint x: 230, endPoint y: 189, distance: 81.6
click at [167, 142] on label "VSH SudoPress Koper Gas (23)" at bounding box center [239, 146] width 145 height 17
click at [0, 0] on input "VSH SudoPress Koper Gas (23)" at bounding box center [0, 0] width 0 height 0
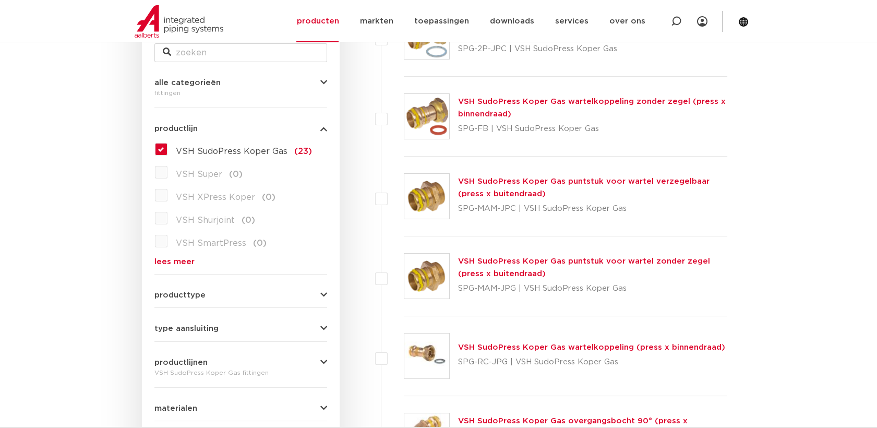
scroll to position [174, 0]
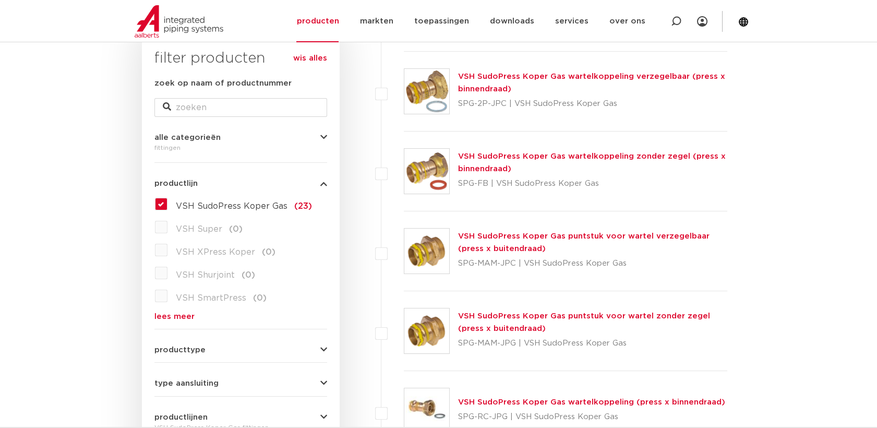
click at [320, 57] on link "wis alles" at bounding box center [310, 58] width 34 height 13
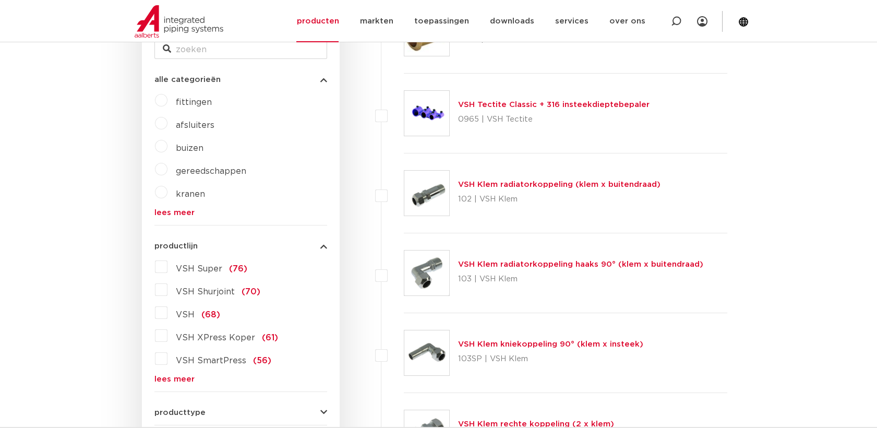
scroll to position [348, 0]
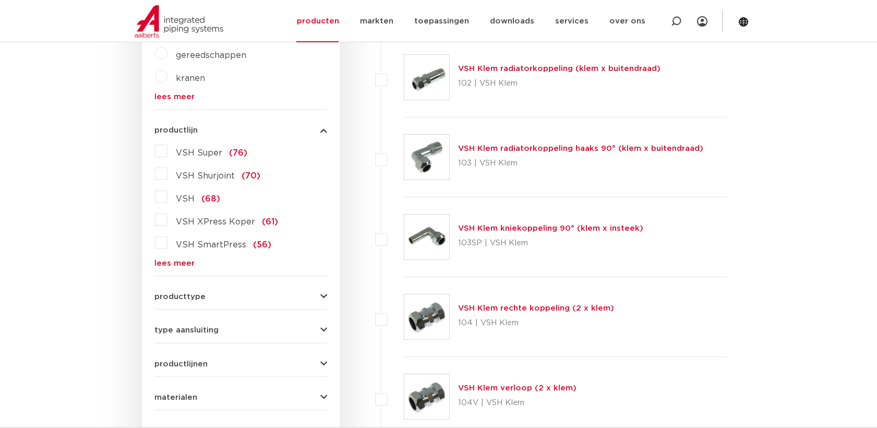
click at [176, 262] on link "lees meer" at bounding box center [240, 263] width 173 height 8
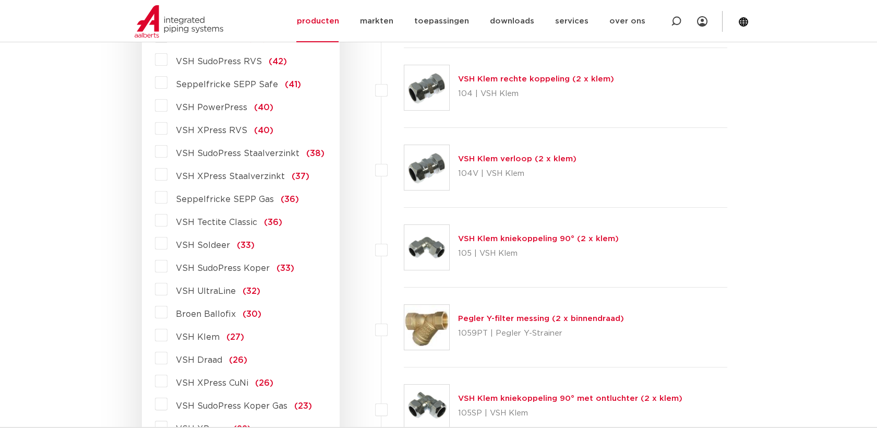
scroll to position [580, 0]
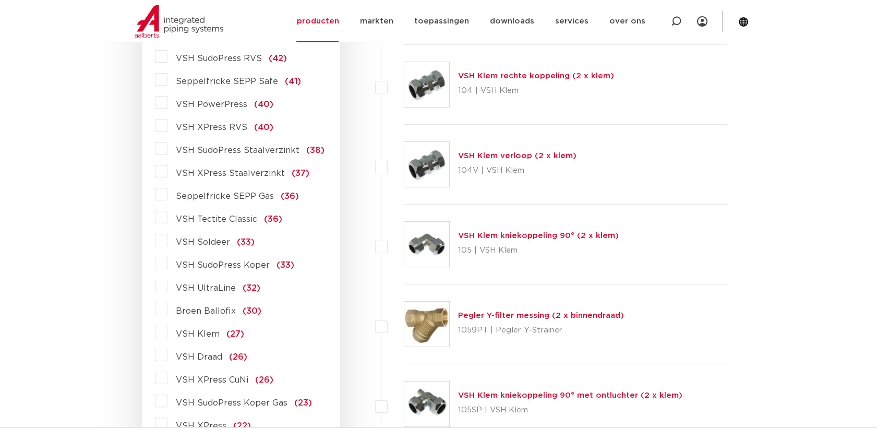
click at [167, 263] on label "VSH SudoPress Koper (33)" at bounding box center [230, 263] width 127 height 17
click at [0, 0] on input "VSH SudoPress Koper (33)" at bounding box center [0, 0] width 0 height 0
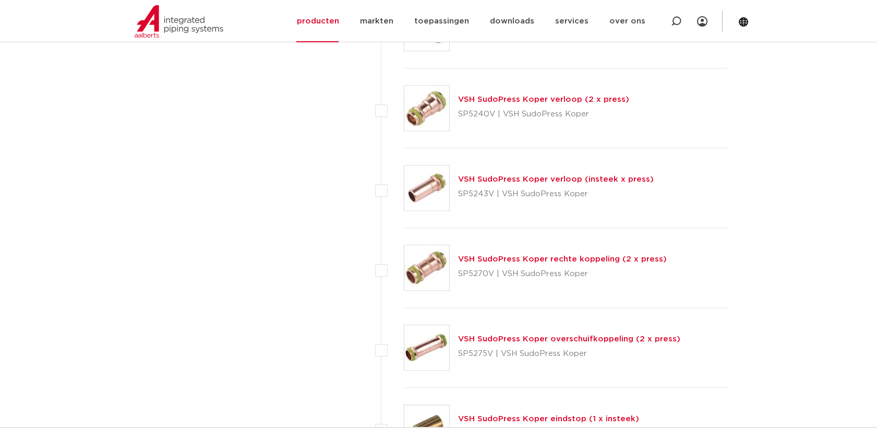
scroll to position [2261, 0]
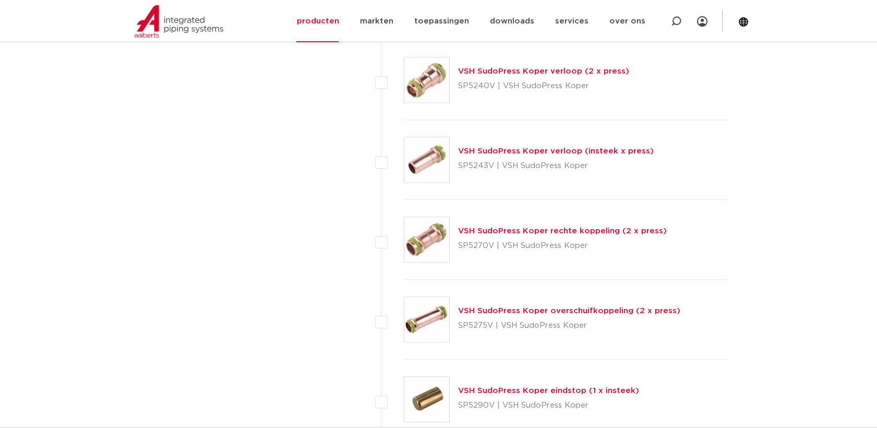
click at [435, 319] on img at bounding box center [426, 319] width 45 height 45
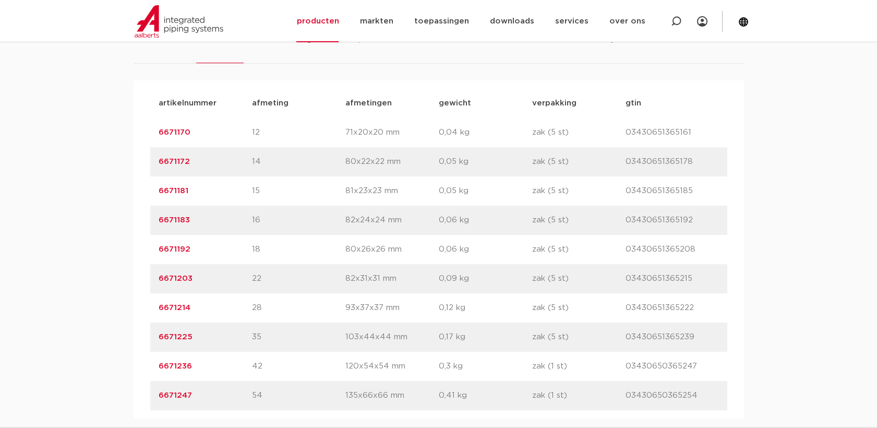
scroll to position [638, 0]
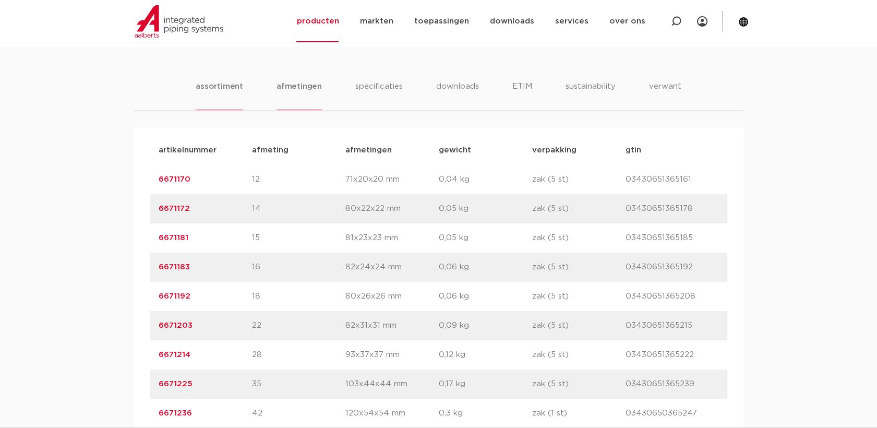
click at [301, 92] on li "afmetingen" at bounding box center [299, 95] width 45 height 30
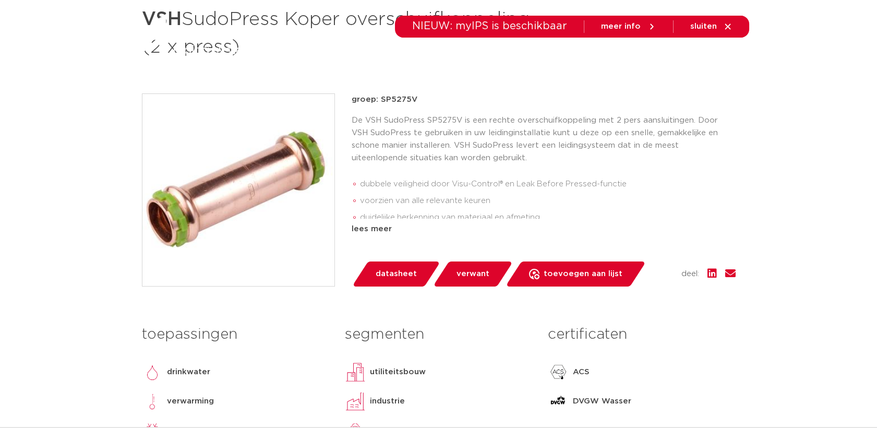
scroll to position [0, 0]
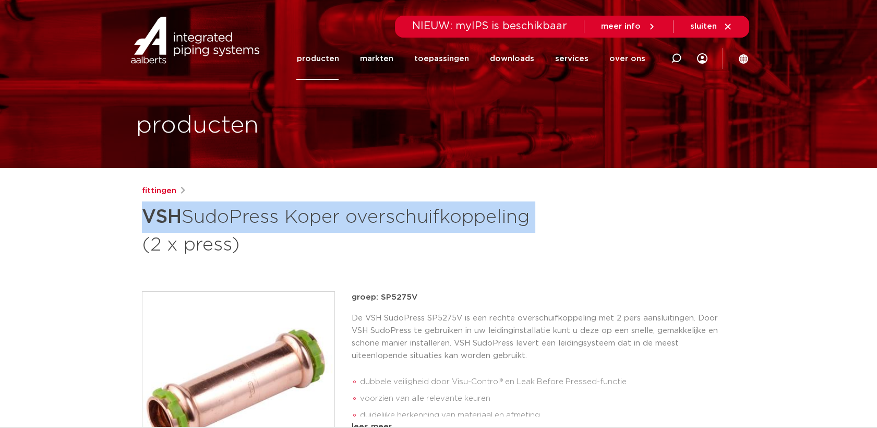
drag, startPoint x: 152, startPoint y: 212, endPoint x: 323, endPoint y: 252, distance: 175.8
click at [325, 252] on h1 "VSH SudoPress Koper overschuifkoppeling (2 x press)" at bounding box center [338, 229] width 392 height 56
copy h1 "VSH SudoPress Koper overschuifkoppeling"
click at [403, 301] on p "groep: SP5275V" at bounding box center [544, 297] width 384 height 13
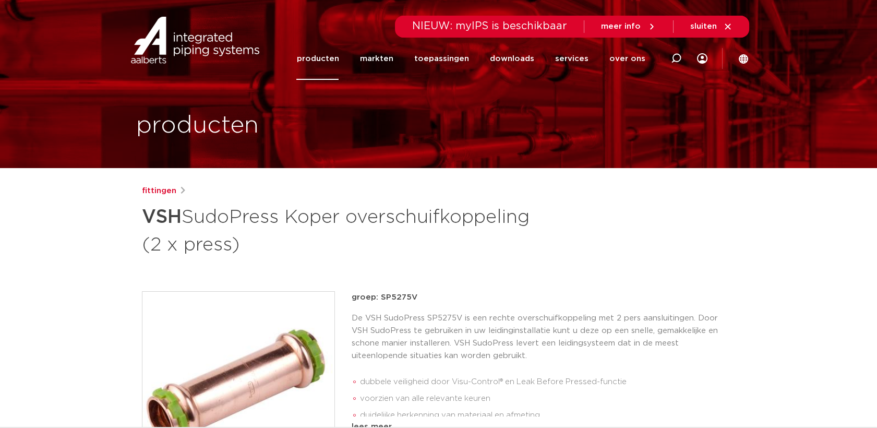
click at [404, 301] on p "groep: SP5275V" at bounding box center [544, 297] width 384 height 13
copy p "SP5275V"
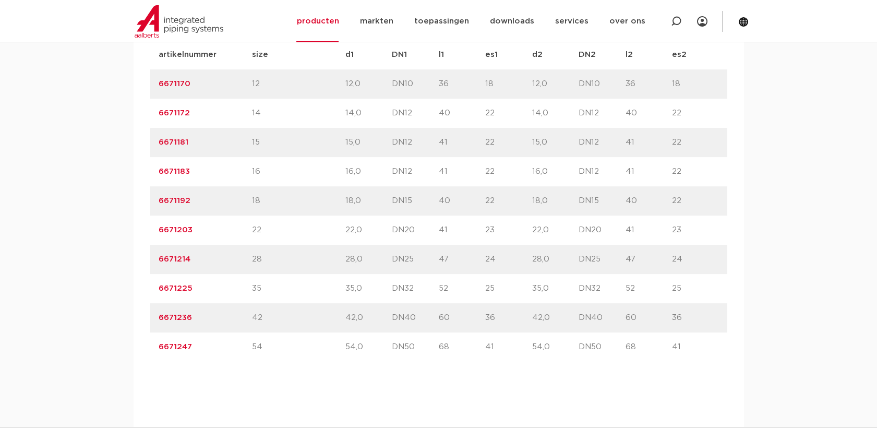
scroll to position [638, 0]
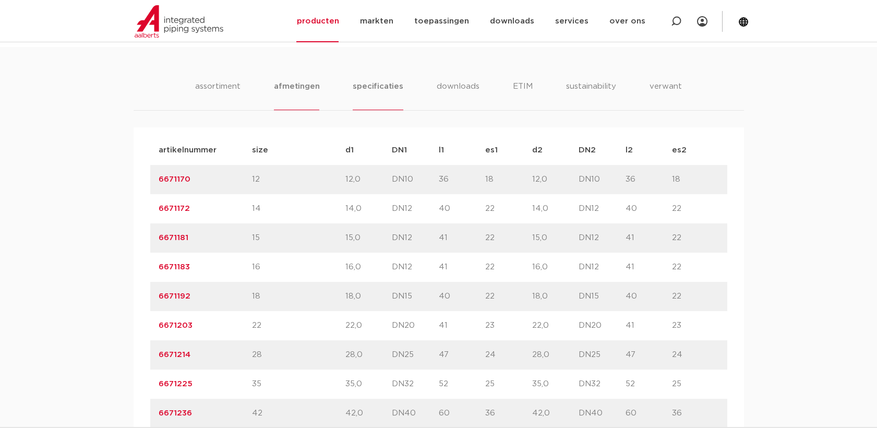
click at [388, 88] on li "specificaties" at bounding box center [378, 95] width 50 height 30
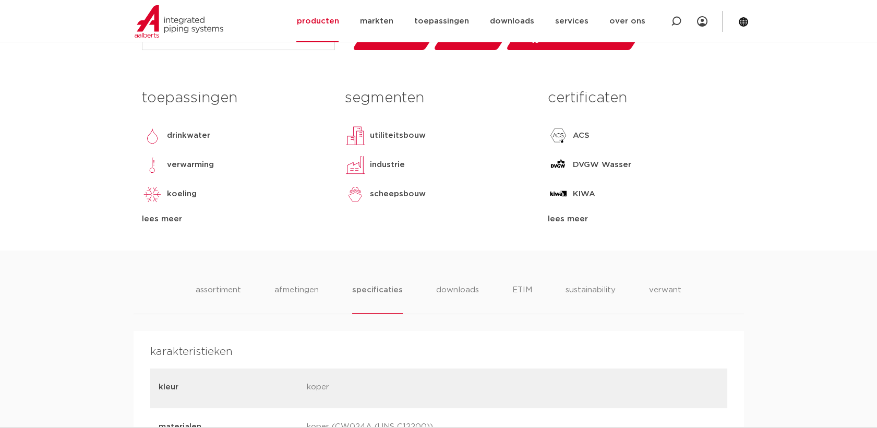
scroll to position [405, 0]
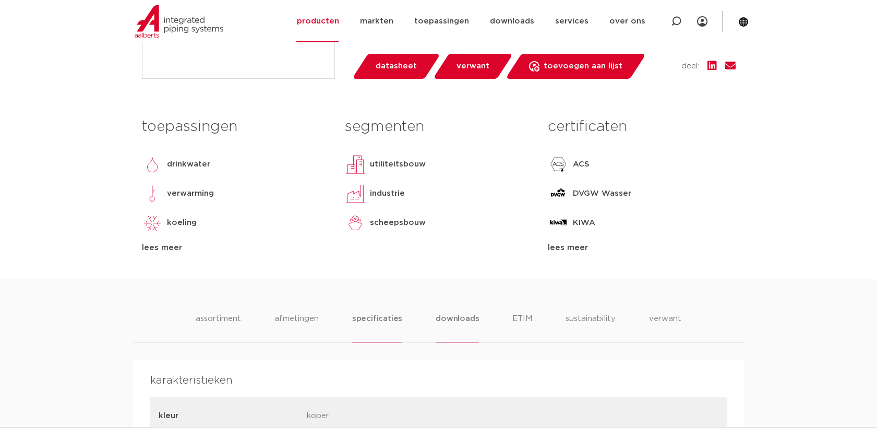
click at [458, 319] on li "downloads" at bounding box center [457, 328] width 43 height 30
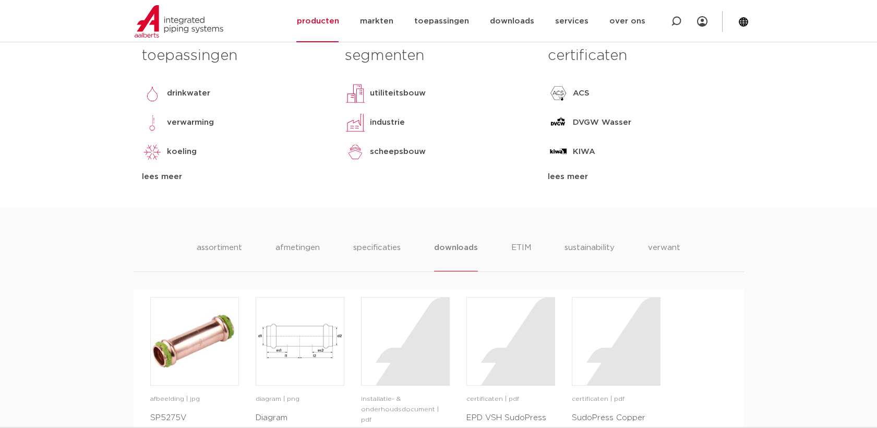
scroll to position [463, 0]
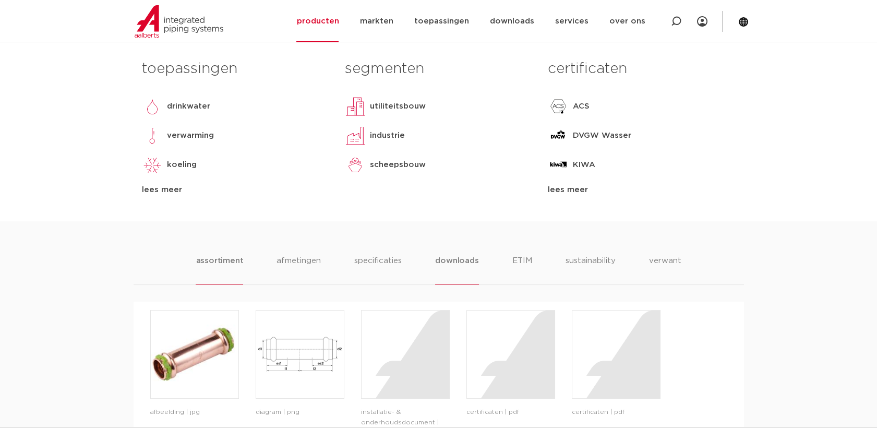
click at [231, 262] on li "assortiment" at bounding box center [219, 270] width 47 height 30
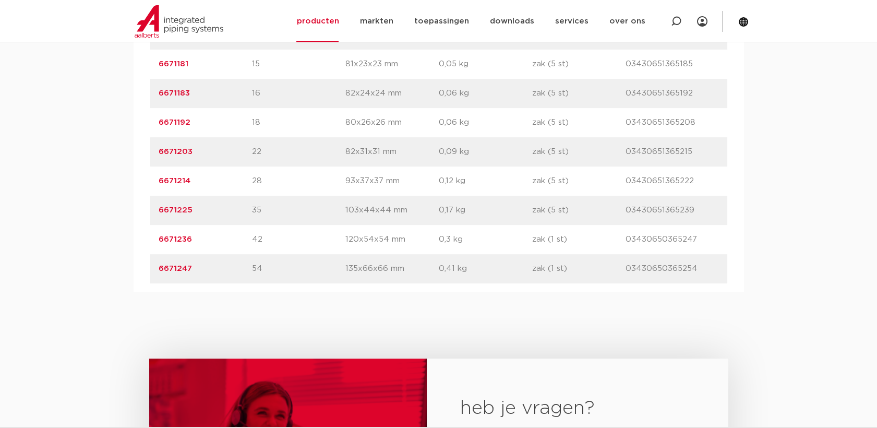
scroll to position [638, 0]
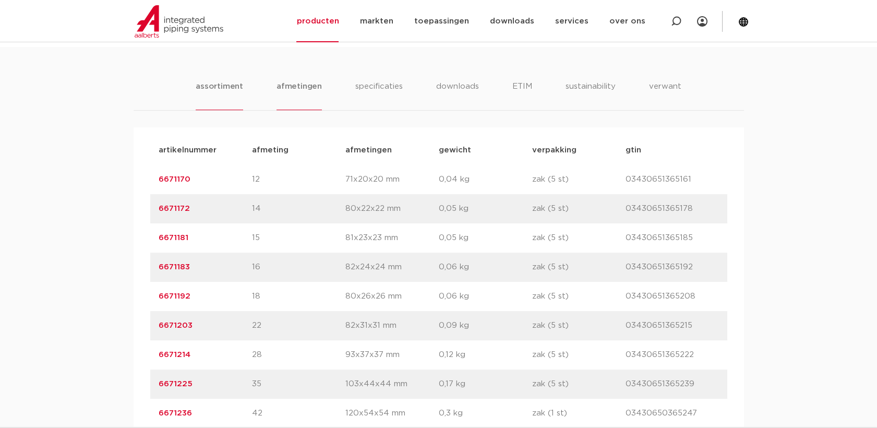
click at [281, 101] on li "afmetingen" at bounding box center [299, 95] width 45 height 30
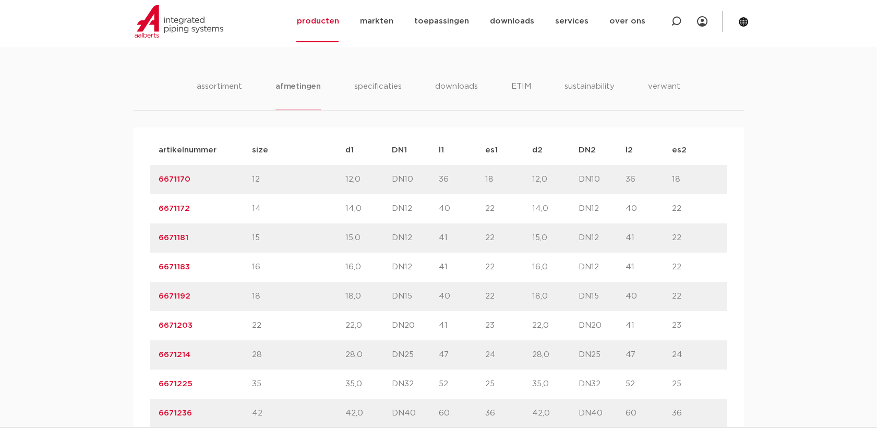
click at [489, 151] on p "es1" at bounding box center [508, 150] width 47 height 13
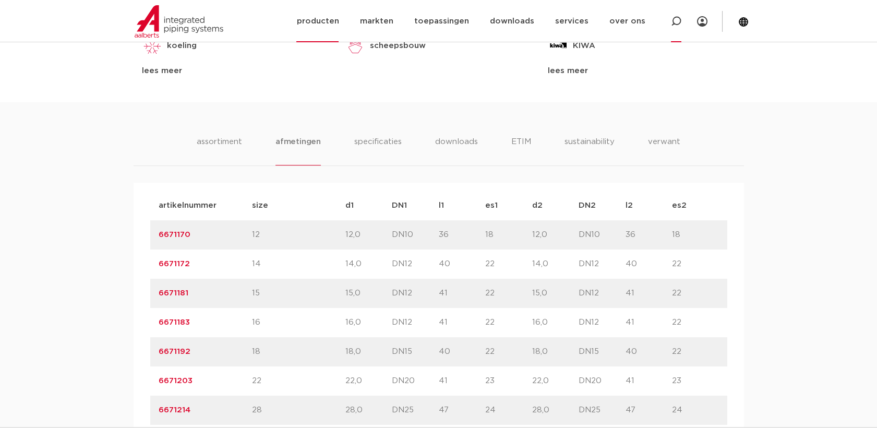
scroll to position [405, 0]
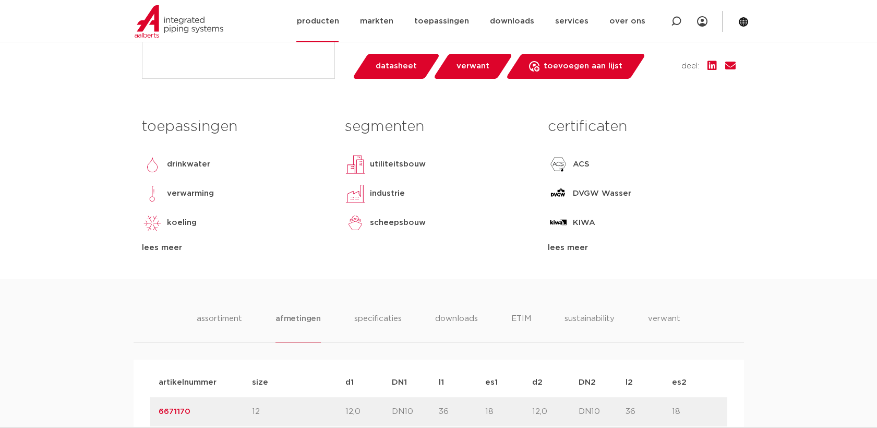
click at [676, 21] on icon at bounding box center [676, 21] width 10 height 10
paste input "SP5301V"
type input "SP5301V"
click button "Zoeken" at bounding box center [0, 0] width 0 height 0
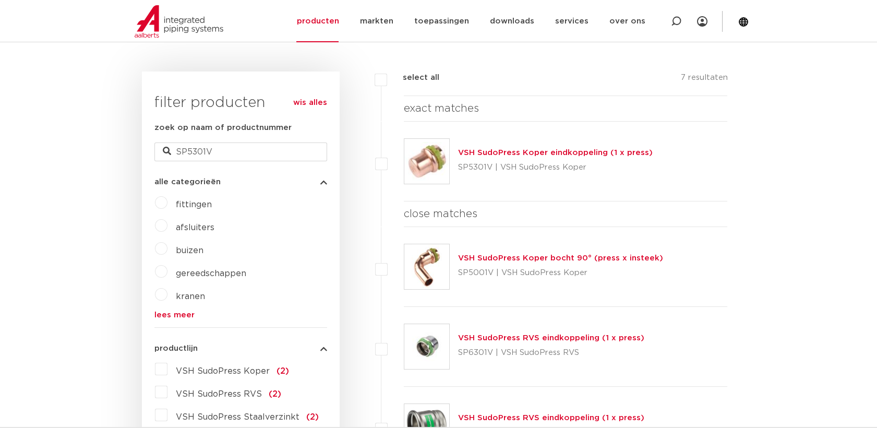
scroll to position [219, 0]
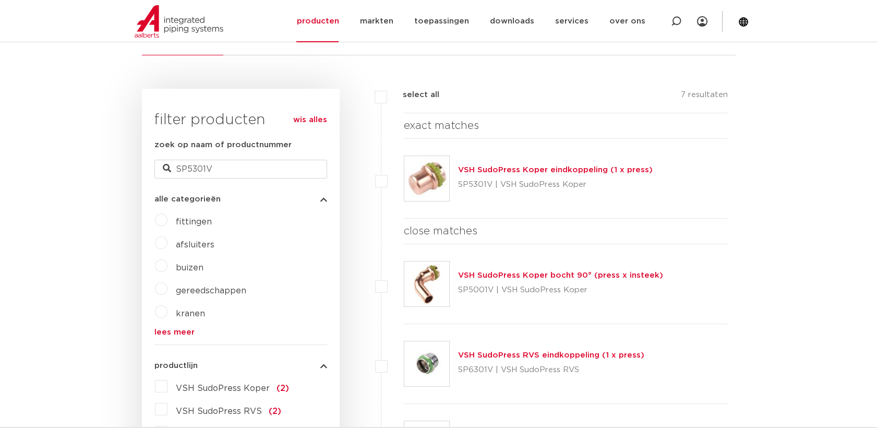
click at [430, 159] on img at bounding box center [426, 178] width 45 height 45
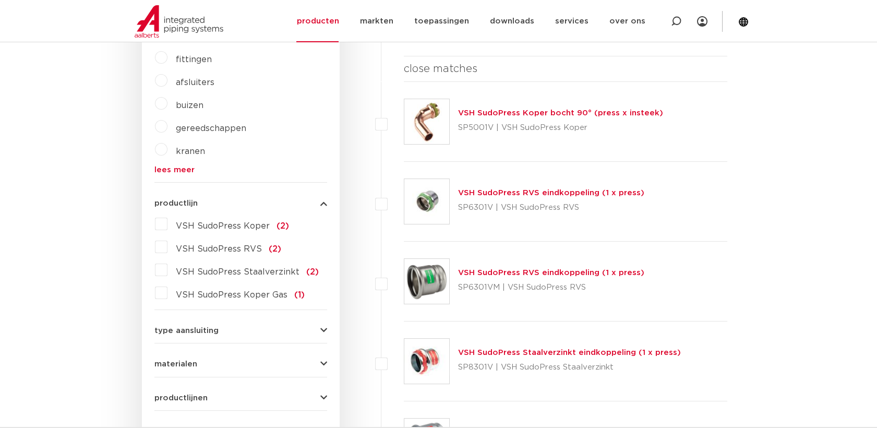
scroll to position [393, 0]
